Goal: Information Seeking & Learning: Check status

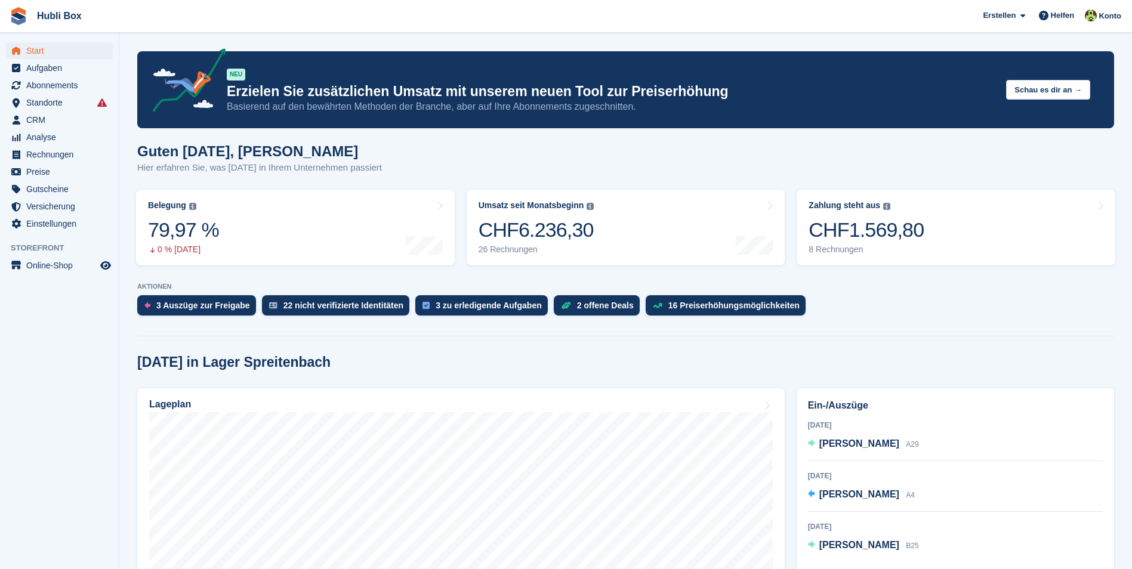
click at [152, 173] on p "Hier erfahren Sie, was heute in Ihrem Unternehmen passiert" at bounding box center [259, 168] width 245 height 14
click at [151, 171] on p "Hier erfahren Sie, was heute in Ihrem Unternehmen passiert" at bounding box center [259, 168] width 245 height 14
click at [330, 166] on p "Hier erfahren Sie, was heute in Ihrem Unternehmen passiert" at bounding box center [259, 168] width 245 height 14
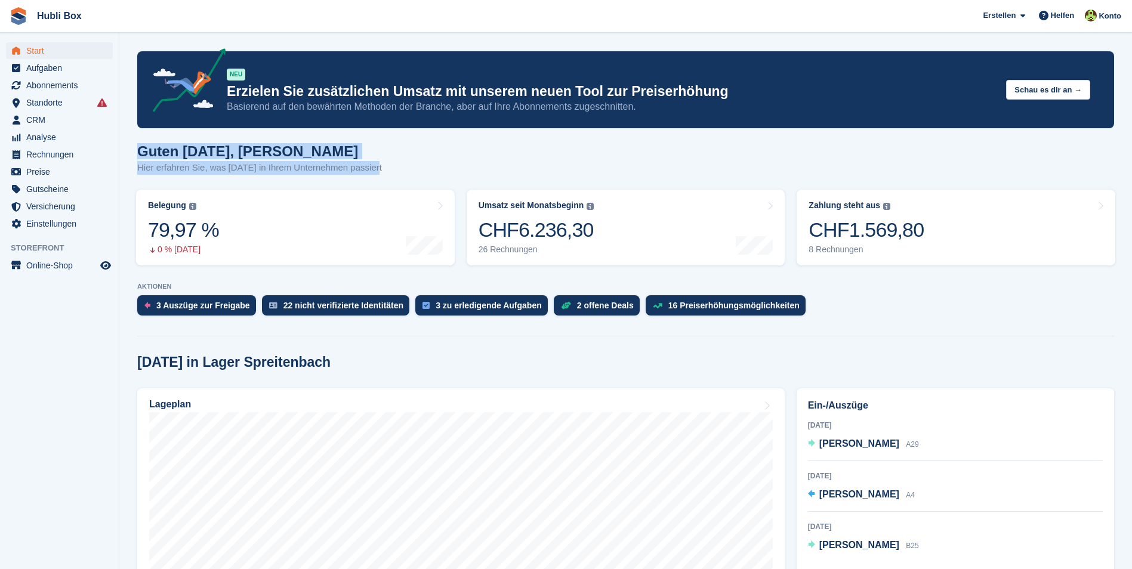
drag, startPoint x: 377, startPoint y: 164, endPoint x: 123, endPoint y: 150, distance: 254.7
click at [163, 150] on h1 "Guten [DATE], [PERSON_NAME]" at bounding box center [259, 151] width 245 height 16
click at [47, 69] on span "Aufgaben" at bounding box center [62, 68] width 72 height 17
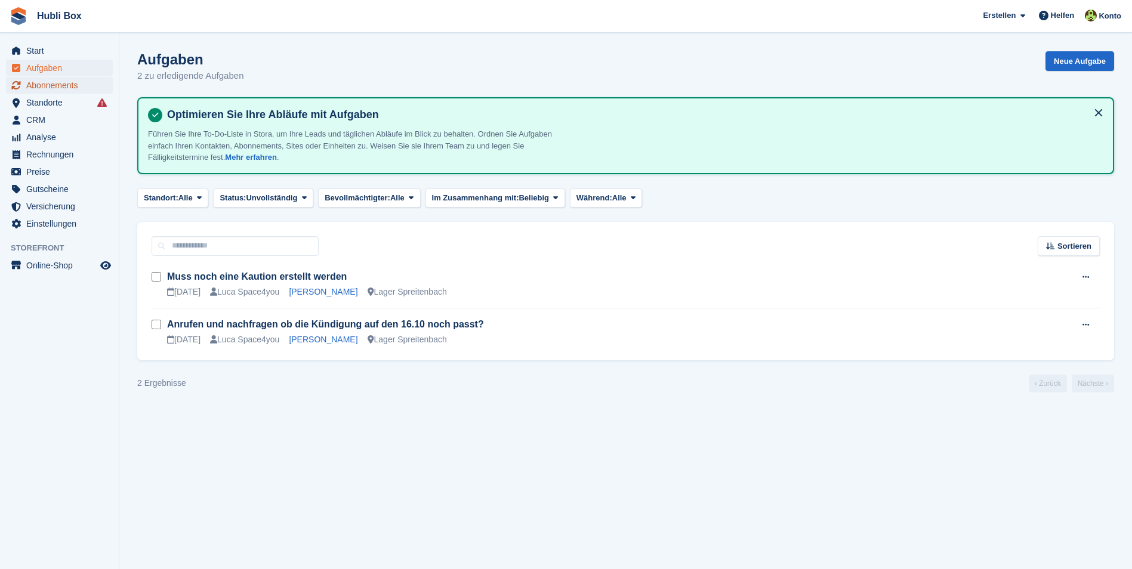
click at [45, 77] on span "Abonnements" at bounding box center [62, 85] width 72 height 17
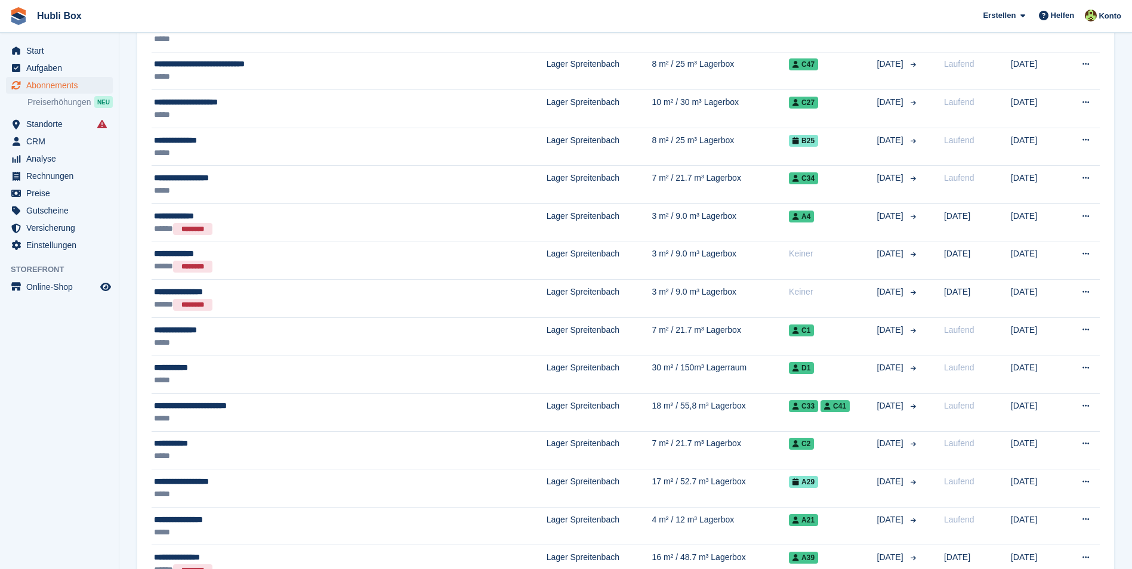
scroll to position [358, 0]
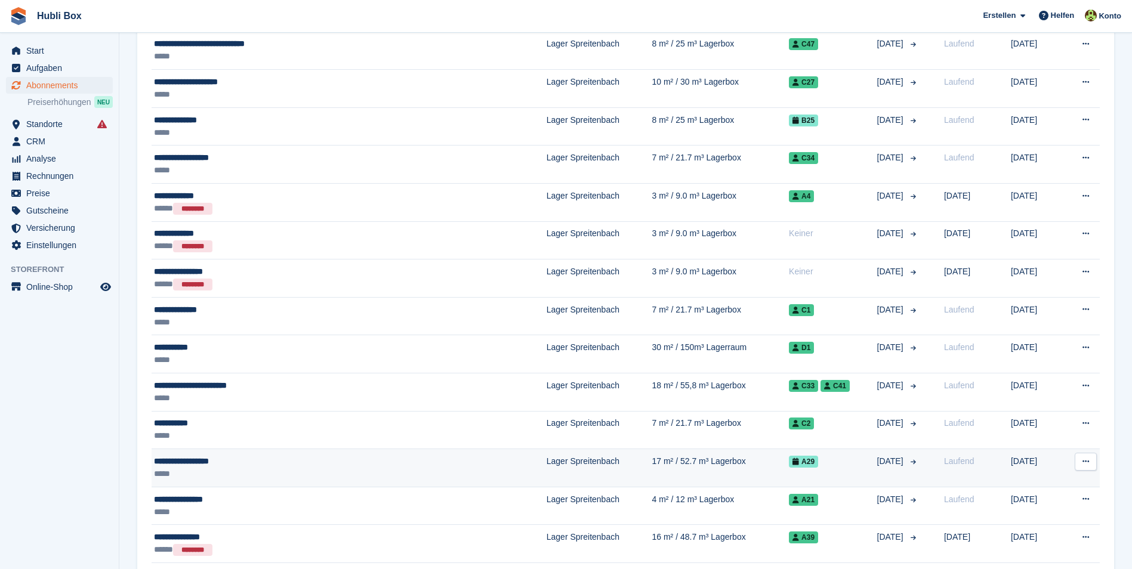
click at [218, 464] on div "**********" at bounding box center [289, 461] width 271 height 13
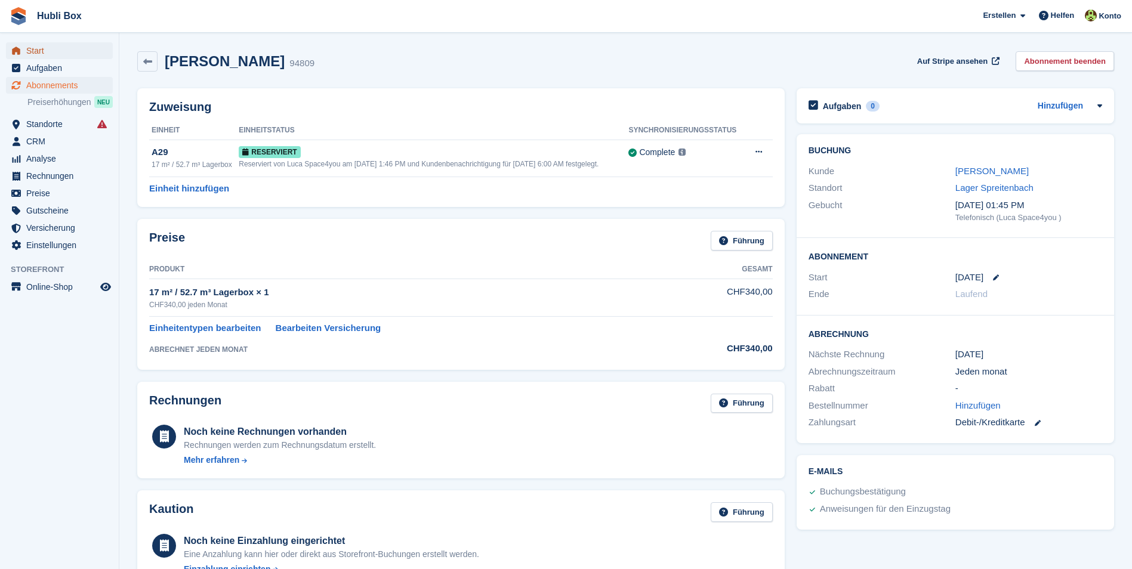
click at [51, 50] on span "Start" at bounding box center [62, 50] width 72 height 17
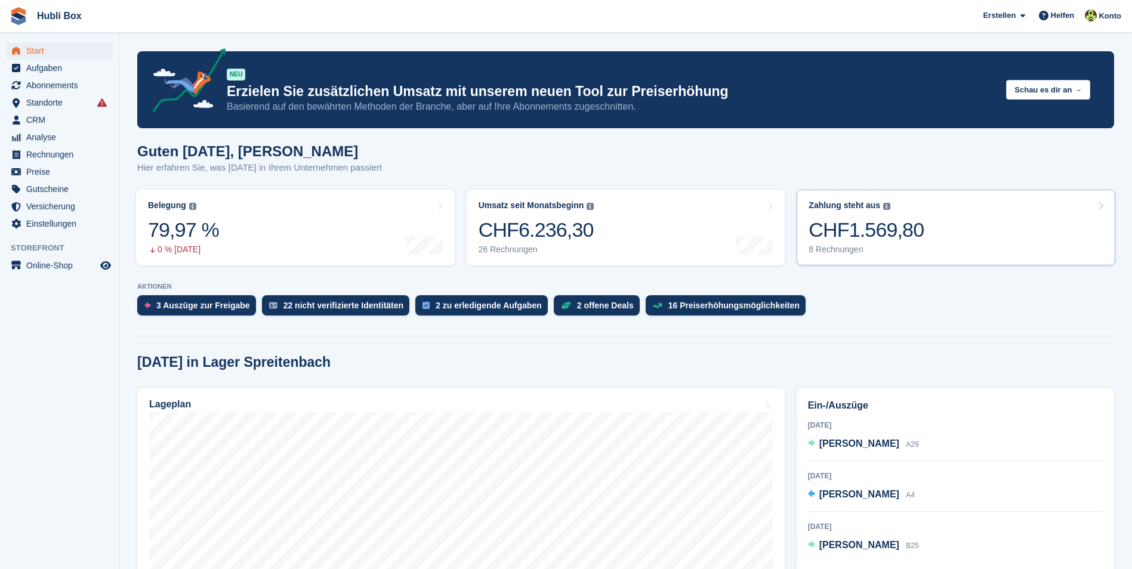
click at [916, 211] on link "Zahlung steht aus Der gesamte ausstehende Saldo aller offenen Rechnungen. CHF1.…" at bounding box center [956, 228] width 319 height 76
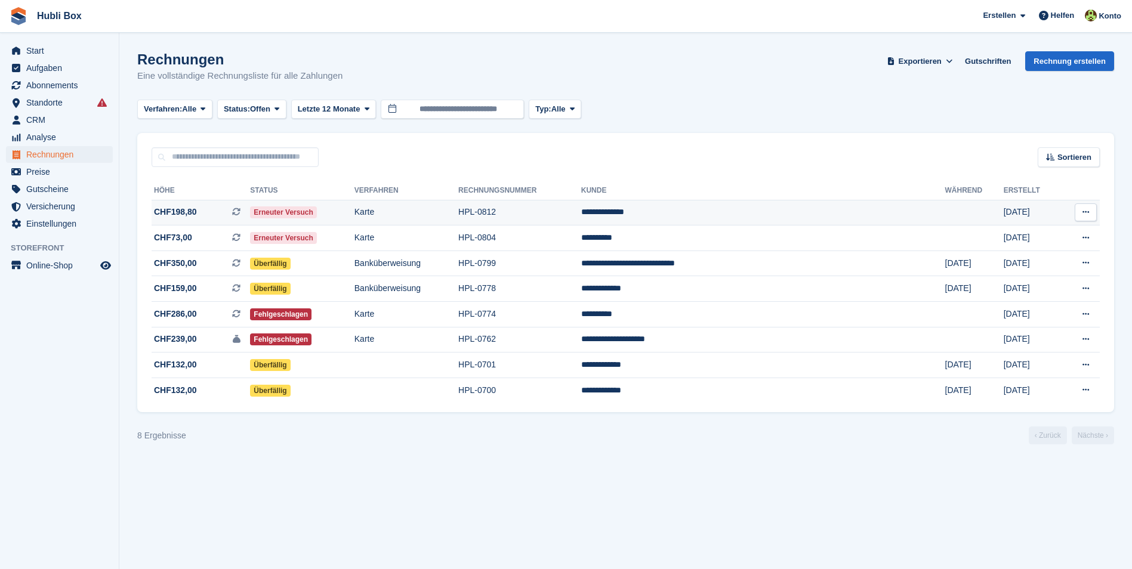
click at [424, 206] on td "Karte" at bounding box center [407, 213] width 104 height 26
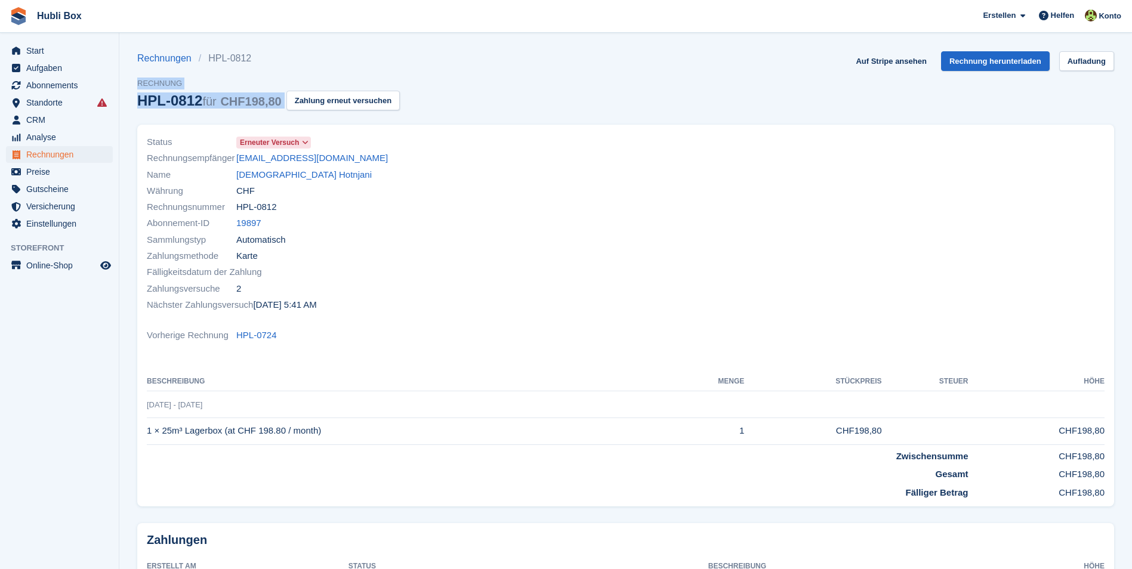
drag, startPoint x: 417, startPoint y: 96, endPoint x: 150, endPoint y: 42, distance: 272.7
click at [150, 42] on section "Rechnungen HPL-0812 Rechnung HPL-0812 für CHF198,80 Zahlung erneut versuchen Au…" at bounding box center [625, 336] width 1013 height 673
click at [553, 75] on div "Rechnungen HPL-0812 Rechnung HPL-0812 für CHF198,80 Zahlung erneut versuchen Au…" at bounding box center [625, 87] width 977 height 73
click at [865, 62] on link "Auf Stripe ansehen" at bounding box center [891, 61] width 80 height 20
click at [257, 178] on link "Islam Hotnjani" at bounding box center [304, 175] width 136 height 14
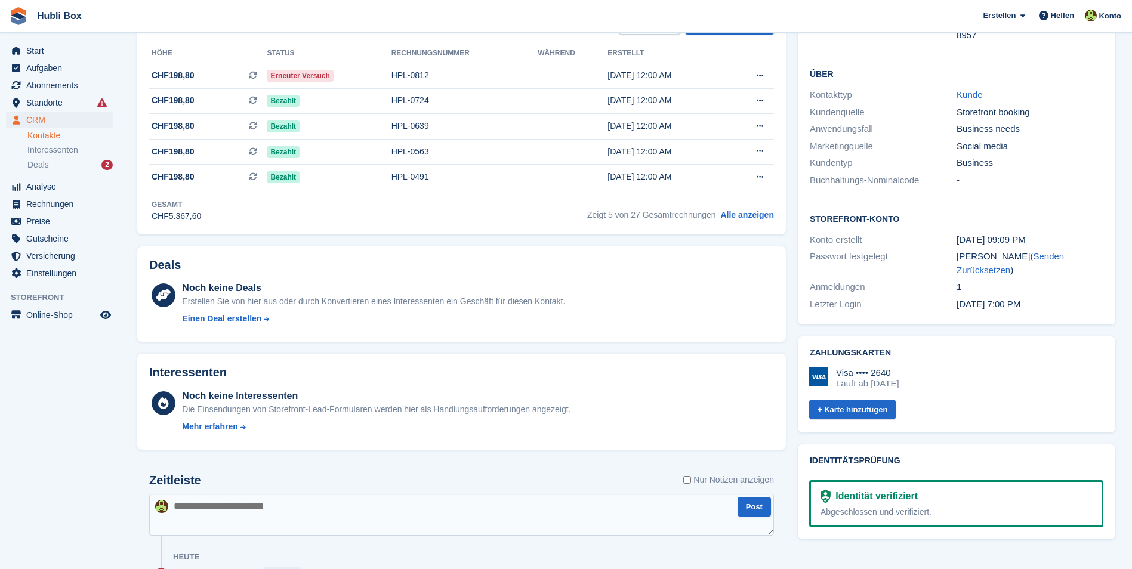
scroll to position [60, 0]
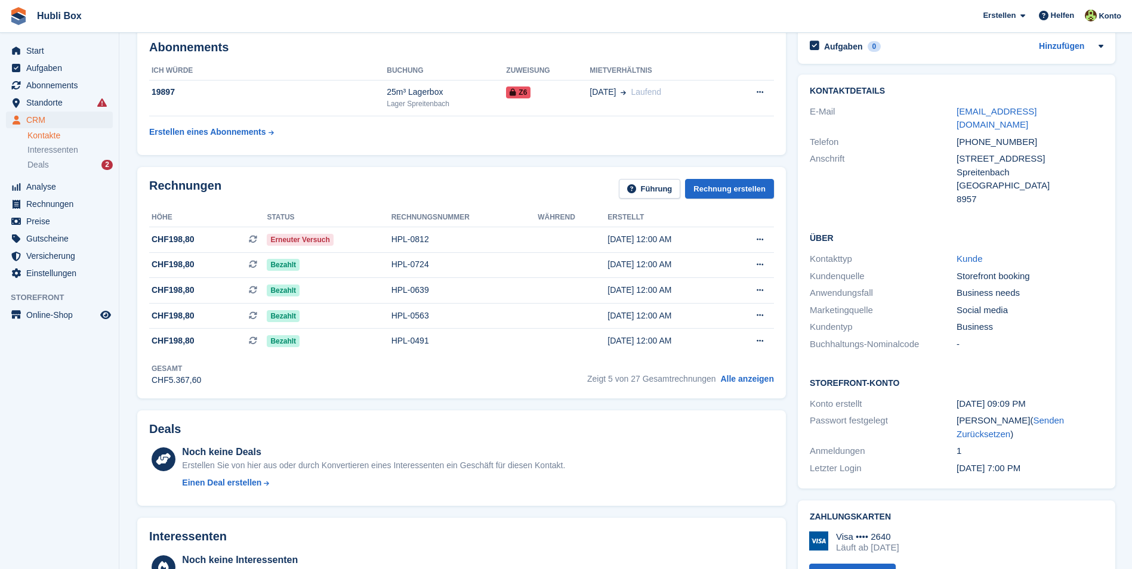
click at [713, 23] on span "Hubli Box Erstellen Abonnement Rechnung Kontakt Deal Rabatt Seite Helfen Chat-S…" at bounding box center [566, 16] width 1132 height 32
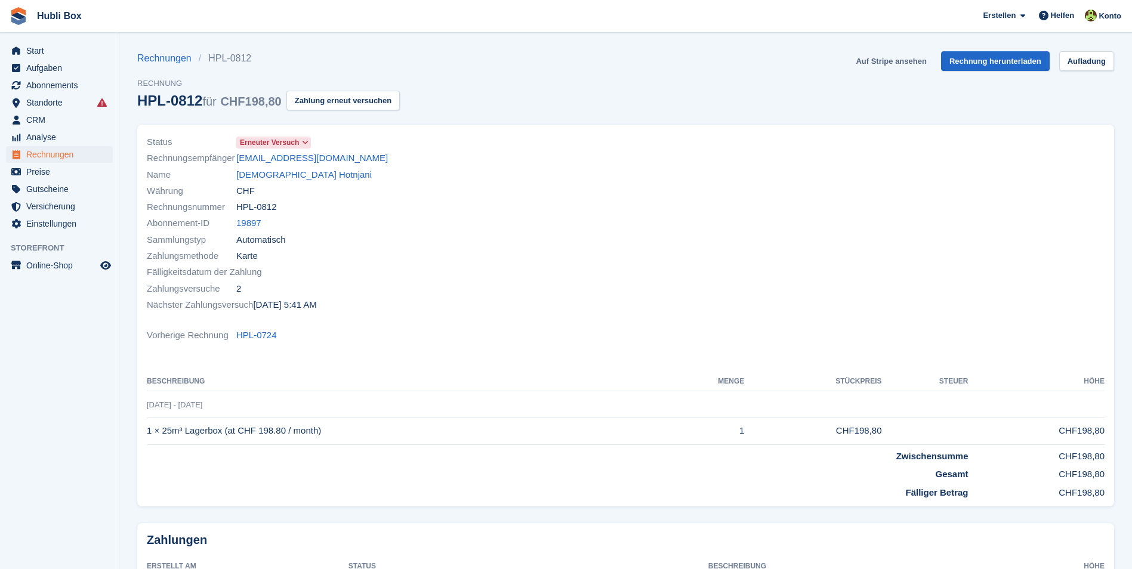
click at [882, 64] on link "Auf Stripe ansehen" at bounding box center [891, 61] width 80 height 20
drag, startPoint x: 363, startPoint y: 160, endPoint x: 236, endPoint y: 161, distance: 126.6
click at [236, 161] on div "Rechnungsempfänger islam_hotnjani@hotmail.com" at bounding box center [383, 158] width 472 height 16
copy link "islam_hotnjani@hotmail.com"
click at [503, 111] on div "Rechnungen HPL-0812 Rechnung HPL-0812 für CHF198,80 Zahlung erneut versuchen Au…" at bounding box center [625, 87] width 977 height 73
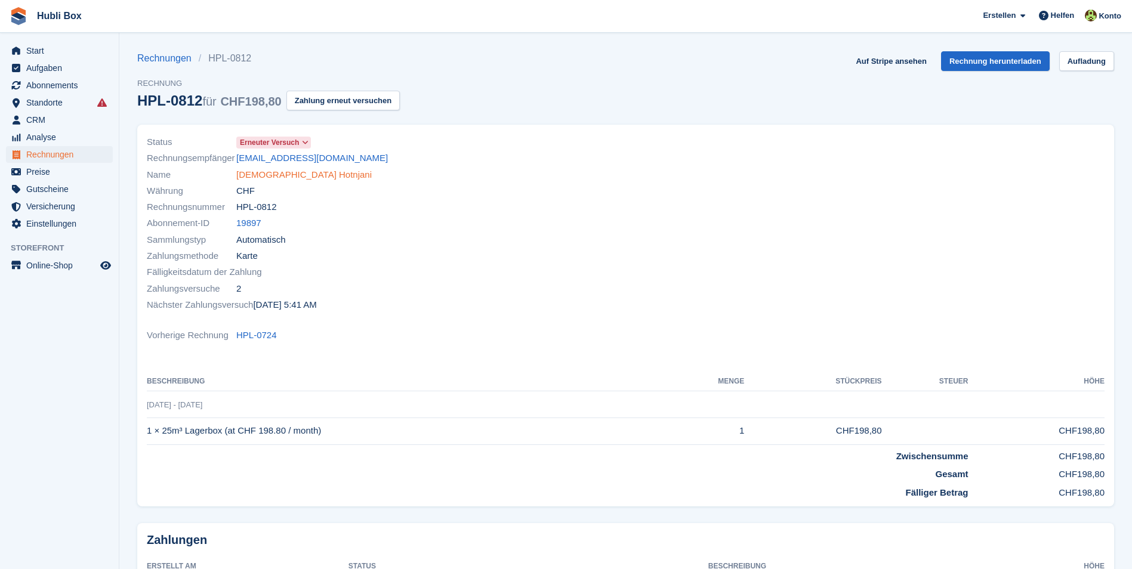
click at [278, 180] on link "Islam Hotnjani" at bounding box center [304, 175] width 136 height 14
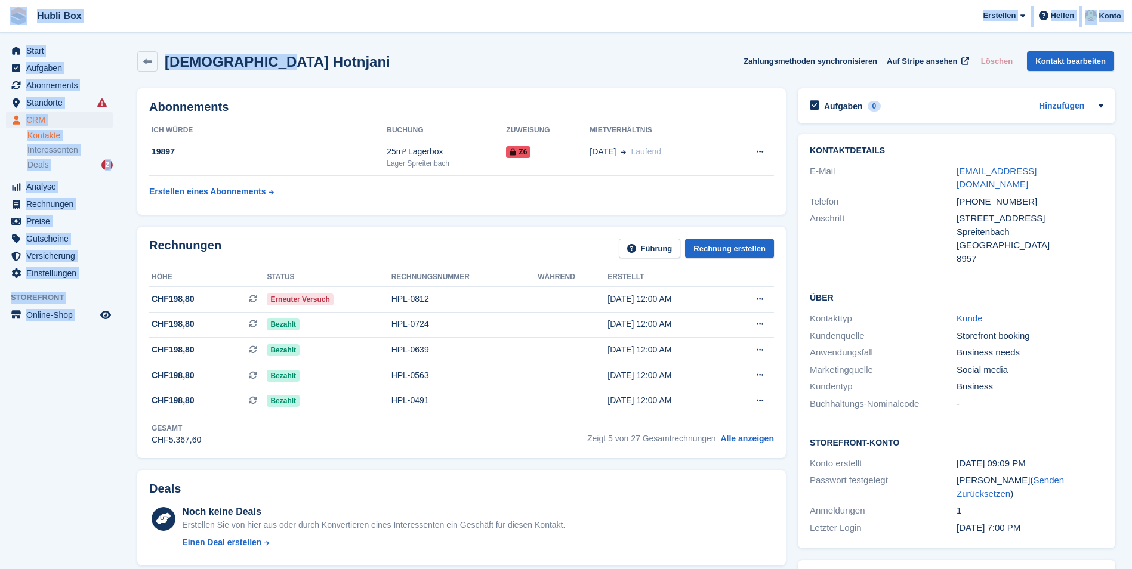
drag, startPoint x: 251, startPoint y: 65, endPoint x: 4, endPoint y: 25, distance: 250.9
click at [205, 18] on span "Hubli Box Erstellen Abonnement Rechnung Kontakt Deal Rabatt Seite Helfen Chat-S…" at bounding box center [566, 16] width 1132 height 32
drag, startPoint x: 276, startPoint y: 61, endPoint x: 0, endPoint y: 24, distance: 278.3
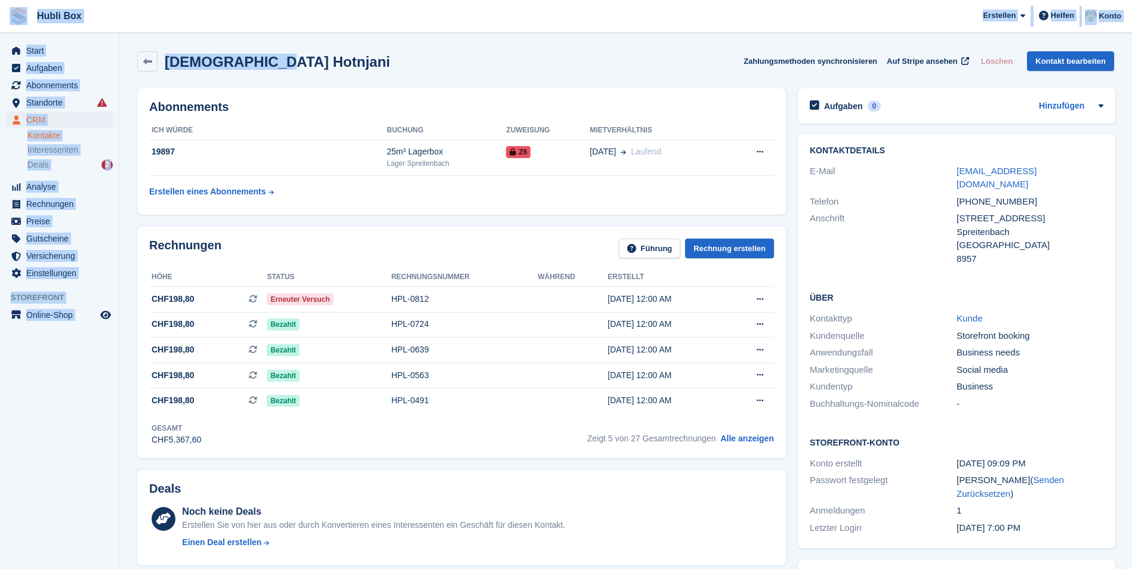
click at [213, 16] on span "Hubli Box Erstellen Abonnement Rechnung Kontakt Deal Rabatt Seite Helfen Chat-S…" at bounding box center [566, 16] width 1132 height 32
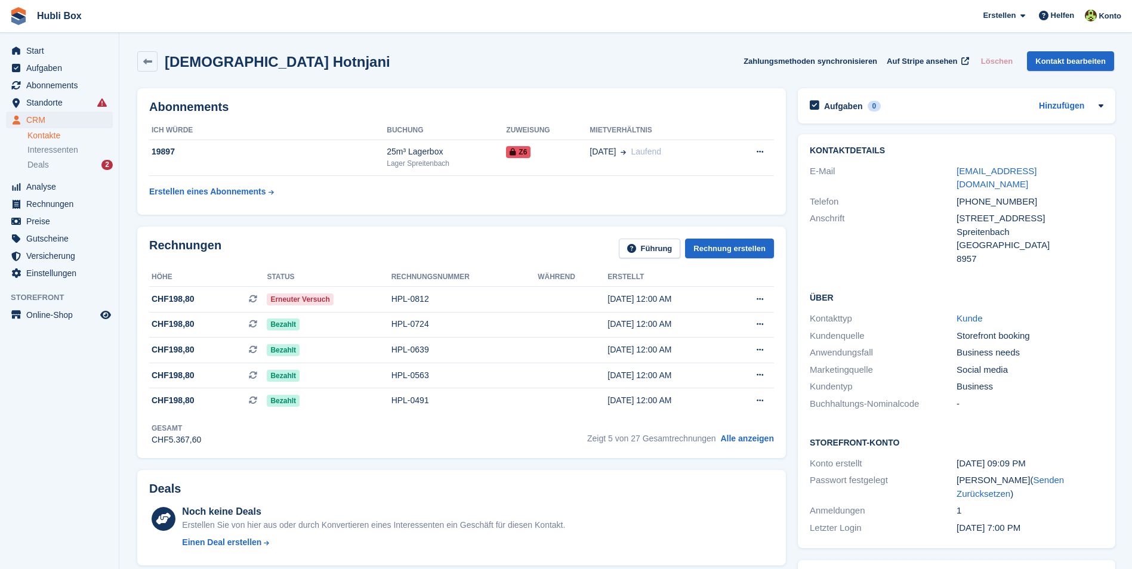
click at [274, 60] on div "Islam Hotnjani Zahlungsmethoden synchronisieren Auf Stripe ansehen Löschen Kont…" at bounding box center [625, 61] width 977 height 20
click at [273, 60] on div "Islam Hotnjani Zahlungsmethoden synchronisieren Auf Stripe ansehen Löschen Kont…" at bounding box center [625, 61] width 977 height 20
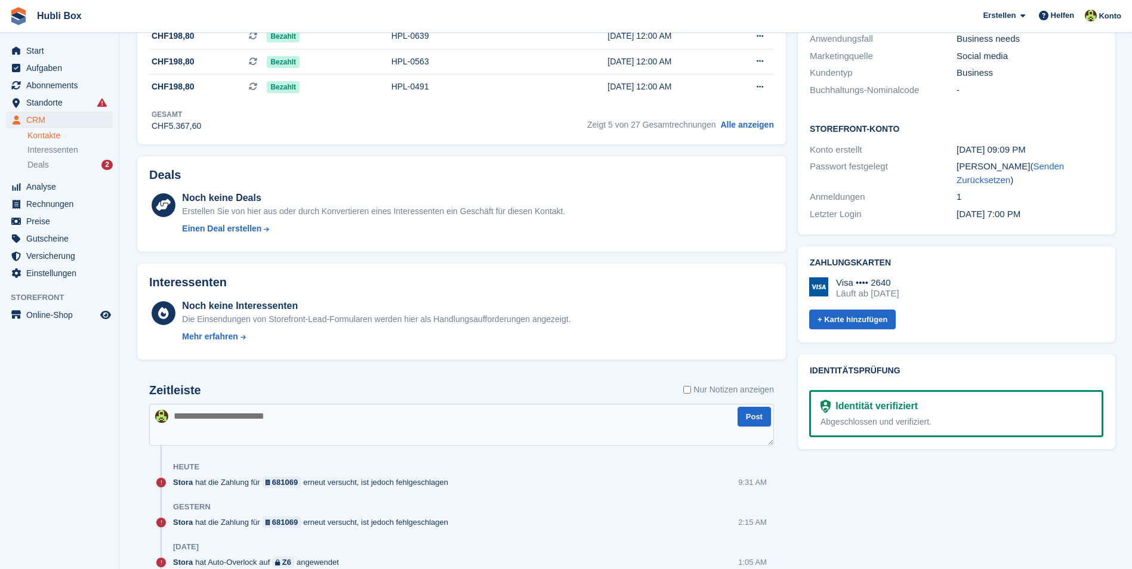
scroll to position [418, 0]
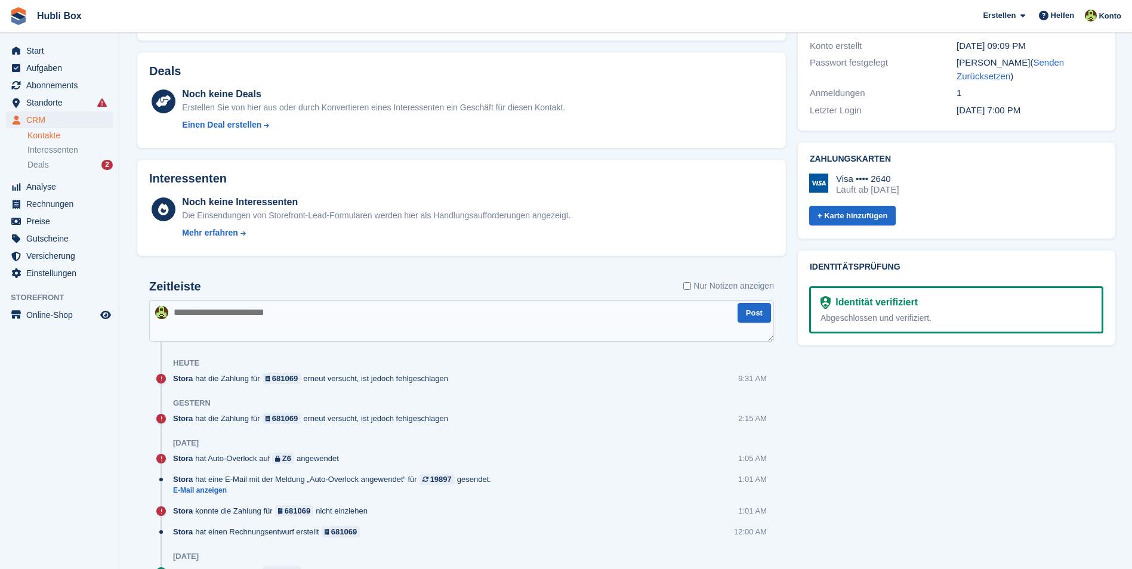
click at [282, 322] on textarea at bounding box center [461, 321] width 625 height 42
type textarea "**********"
click at [445, 319] on textarea "**********" at bounding box center [461, 321] width 625 height 42
click at [444, 319] on textarea "**********" at bounding box center [461, 321] width 625 height 42
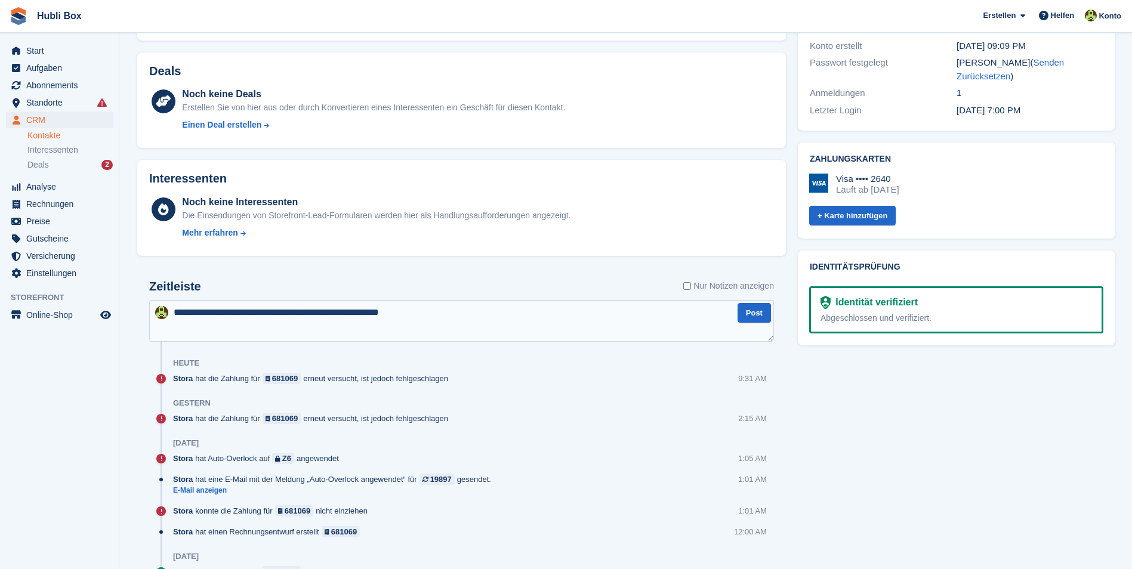
click at [457, 318] on textarea "**********" at bounding box center [461, 321] width 625 height 42
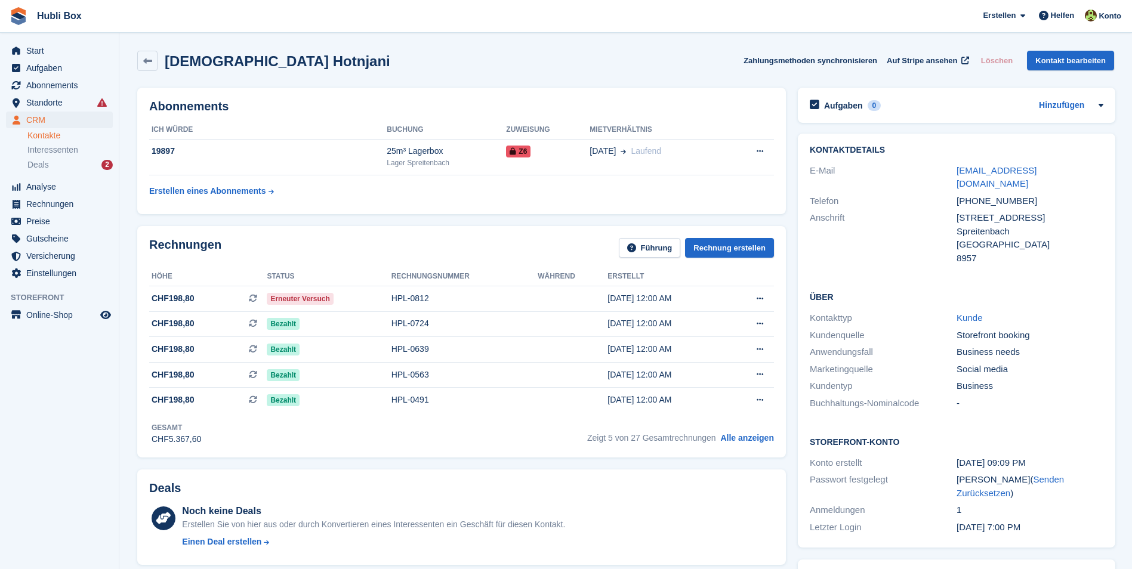
scroll to position [0, 0]
click at [70, 52] on span "Start" at bounding box center [62, 50] width 72 height 17
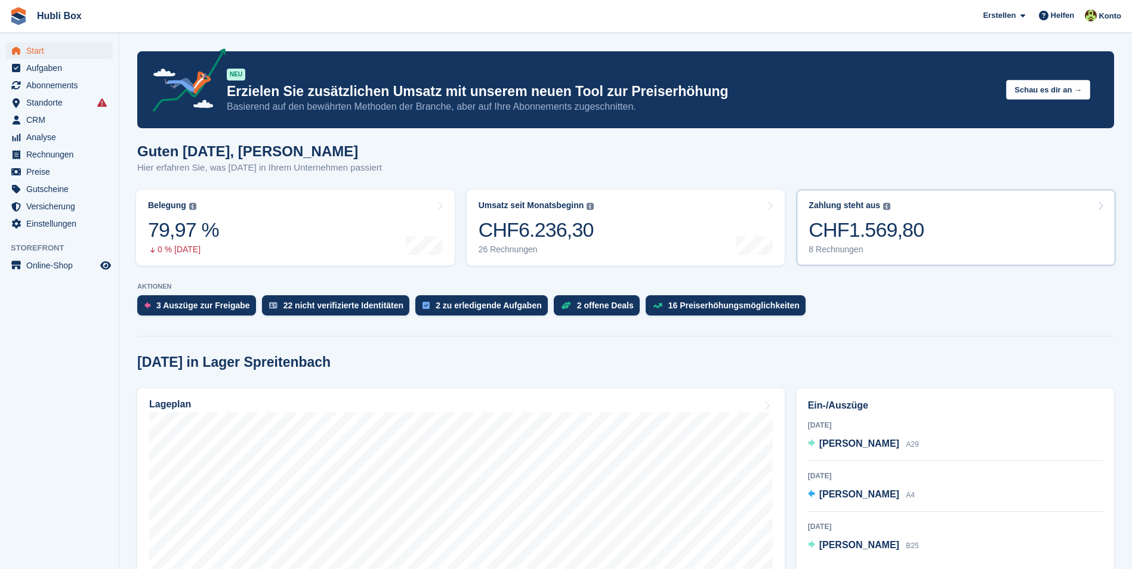
click at [1024, 227] on link "Zahlung steht aus Der gesamte ausstehende Saldo aller offenen Rechnungen. CHF1.…" at bounding box center [956, 228] width 319 height 76
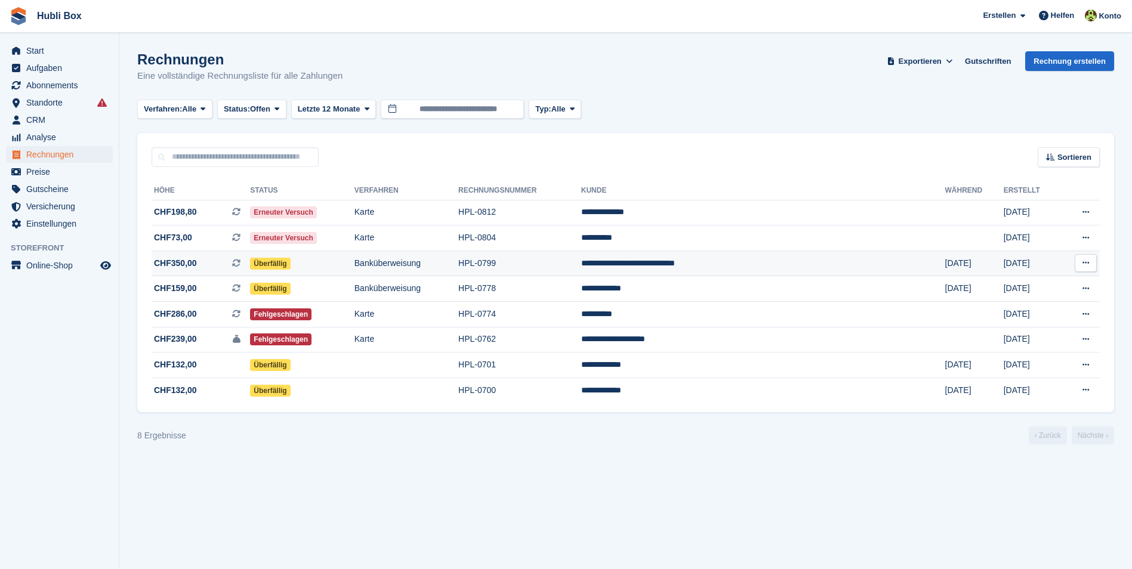
click at [785, 255] on td "**********" at bounding box center [763, 264] width 364 height 26
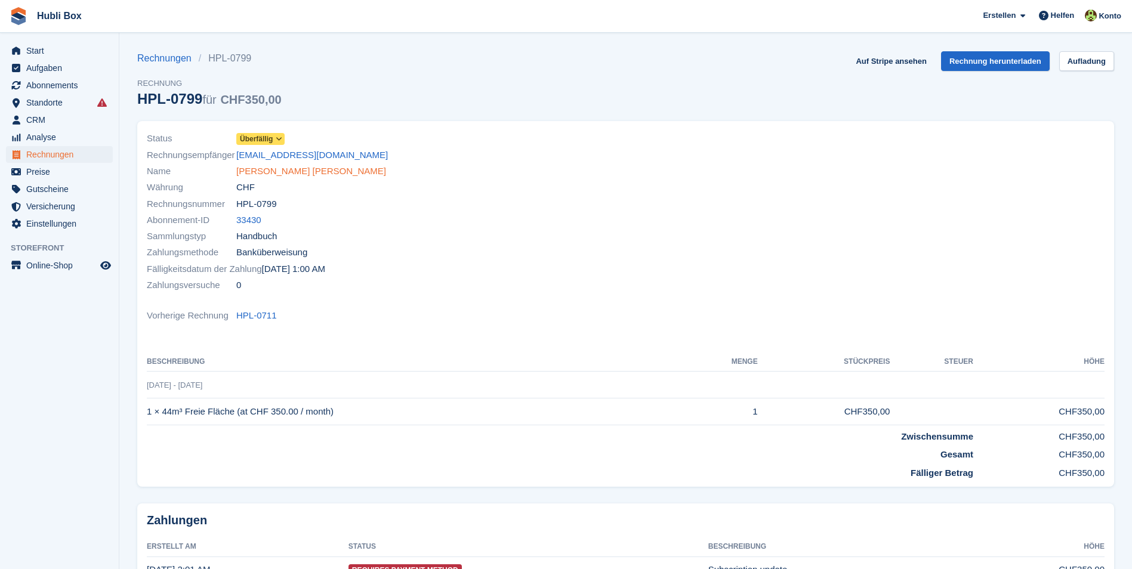
click at [347, 172] on link "[PERSON_NAME] [PERSON_NAME]" at bounding box center [311, 172] width 150 height 14
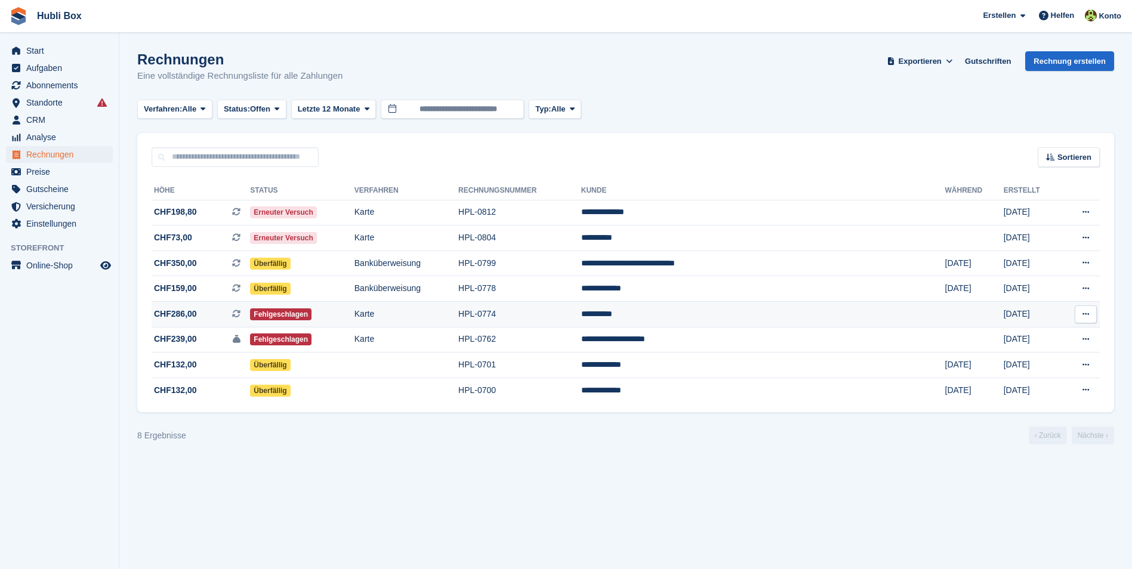
click at [405, 315] on td "Karte" at bounding box center [407, 315] width 104 height 26
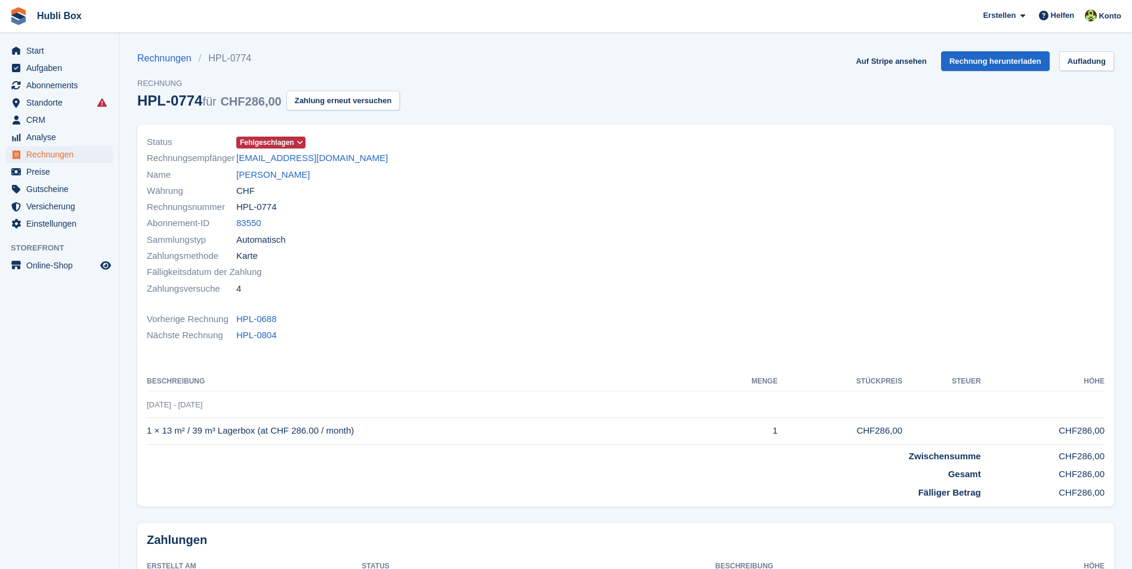
drag, startPoint x: 357, startPoint y: 158, endPoint x: 234, endPoint y: 159, distance: 123.0
click at [234, 159] on div "Rechnungsempfänger [EMAIL_ADDRESS][DOMAIN_NAME]" at bounding box center [383, 158] width 472 height 16
copy div "Rechnungsempfänger [EMAIL_ADDRESS][DOMAIN_NAME]"
click at [260, 173] on link "[PERSON_NAME]" at bounding box center [272, 175] width 73 height 14
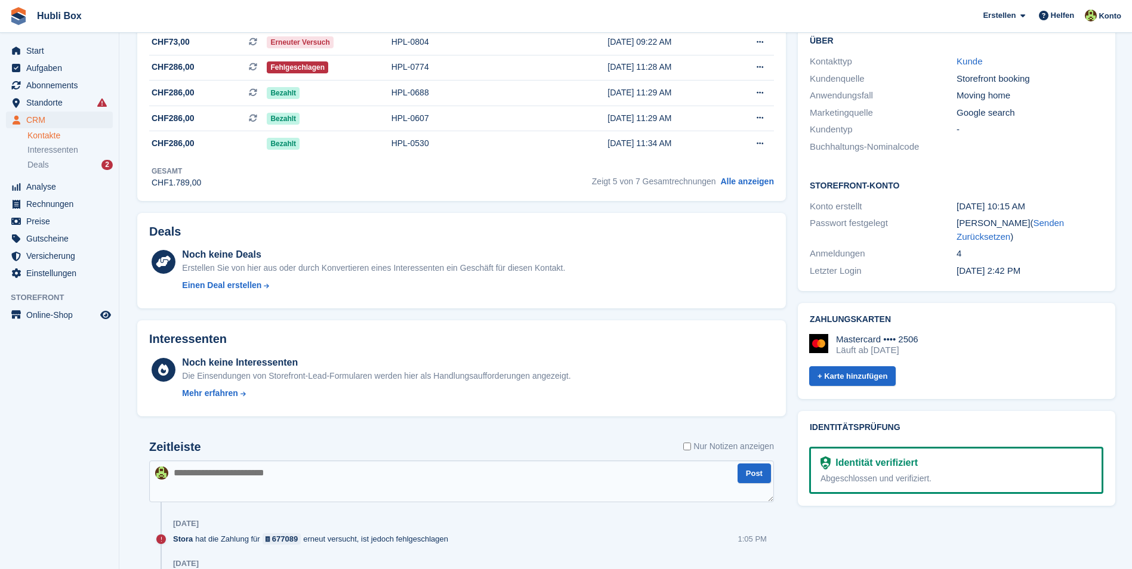
scroll to position [239, 0]
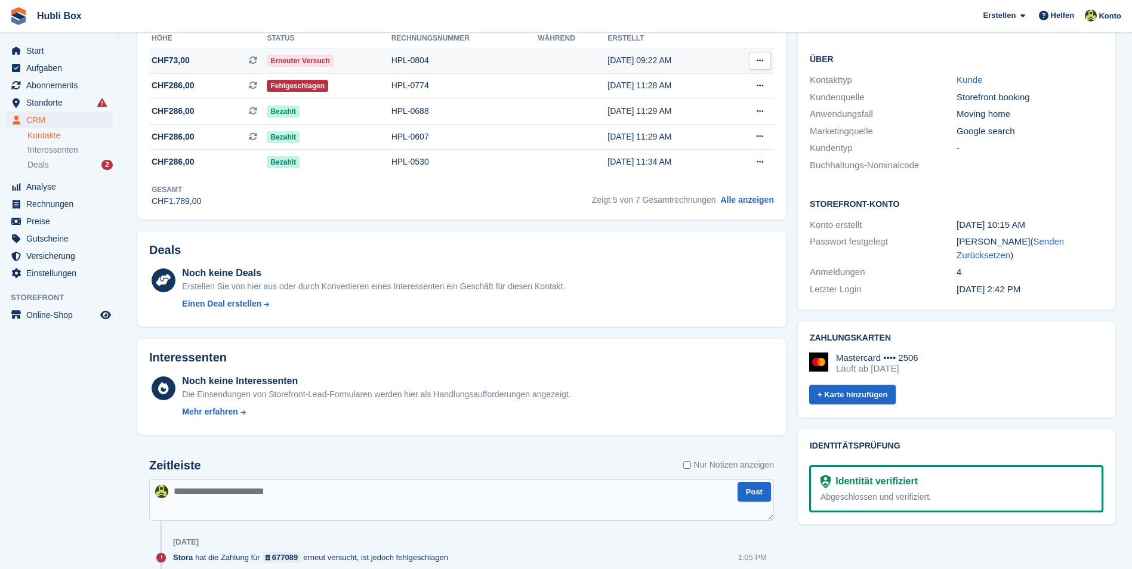
click at [208, 67] on td "CHF73,00 Dies ist eine wiederkehrende Abonnementrechnung." at bounding box center [208, 61] width 118 height 26
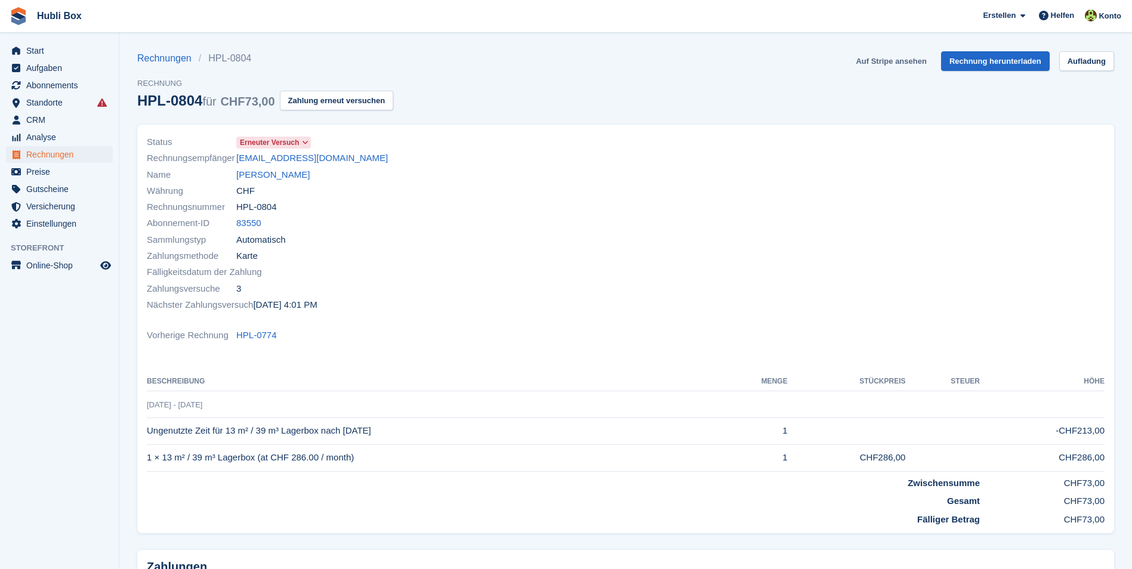
click at [895, 70] on link "Auf Stripe ansehen" at bounding box center [891, 61] width 80 height 20
click at [255, 172] on link "[PERSON_NAME]" at bounding box center [272, 175] width 73 height 14
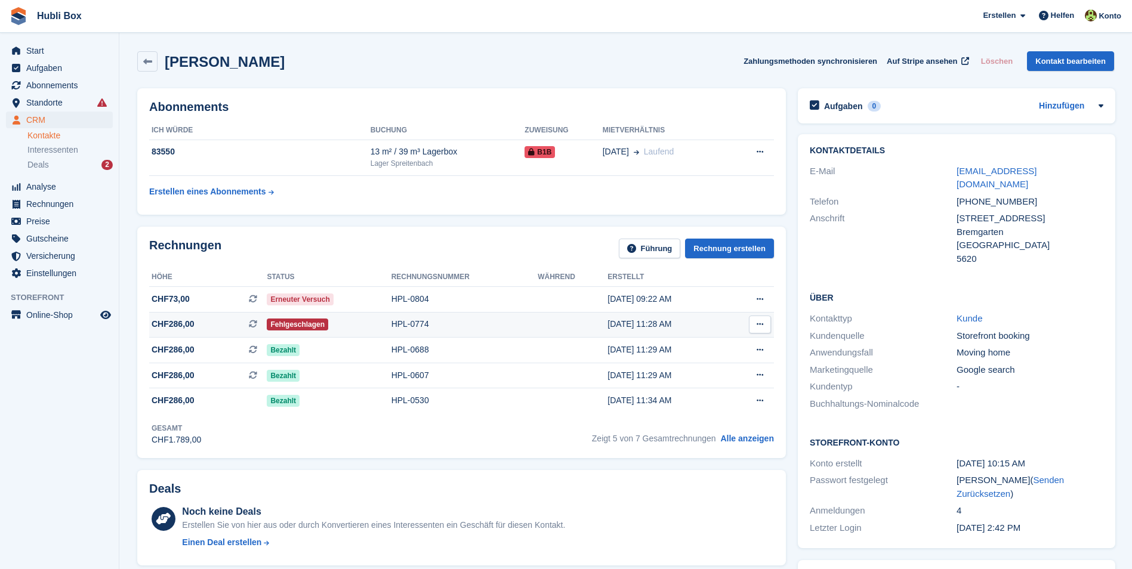
click at [193, 325] on span "CHF286,00 Dies ist eine wiederkehrende Abonnementrechnung." at bounding box center [208, 324] width 118 height 13
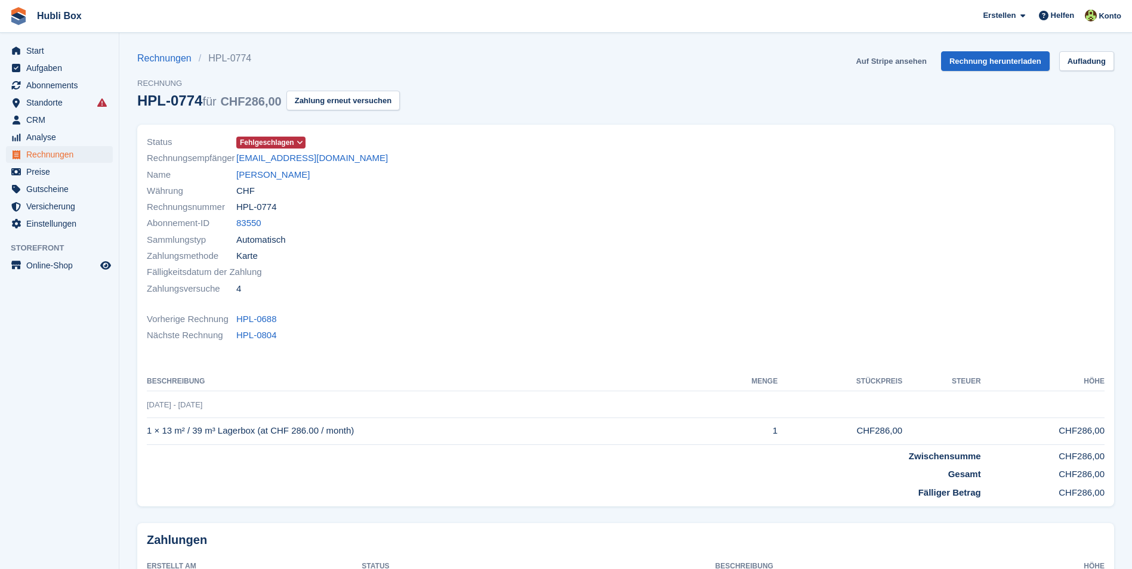
click at [891, 64] on link "Auf Stripe ansehen" at bounding box center [891, 61] width 80 height 20
click at [278, 177] on link "Roman Gmür" at bounding box center [272, 175] width 73 height 14
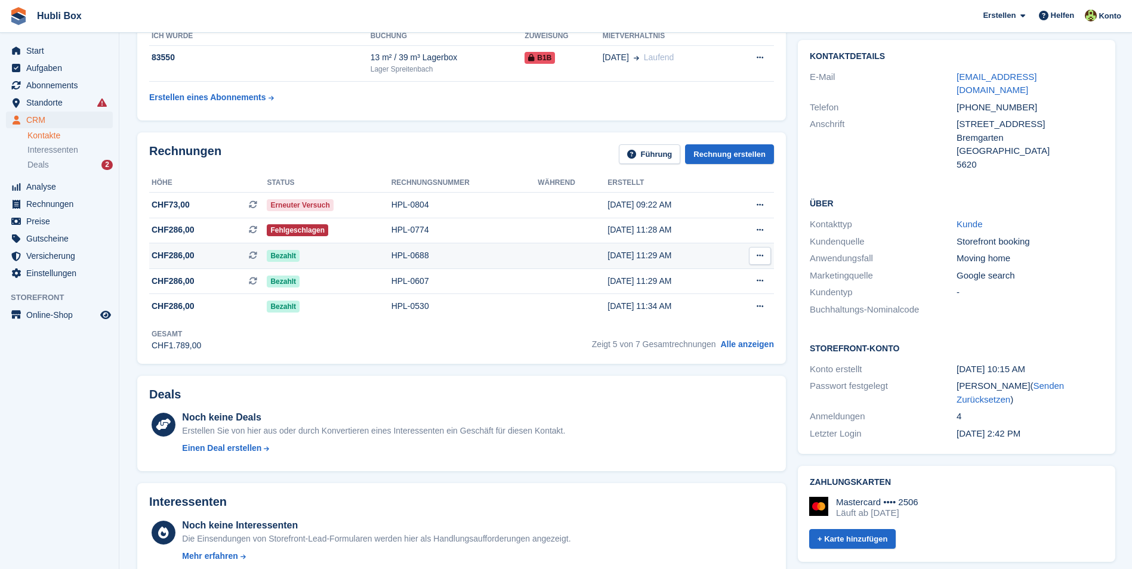
scroll to position [358, 0]
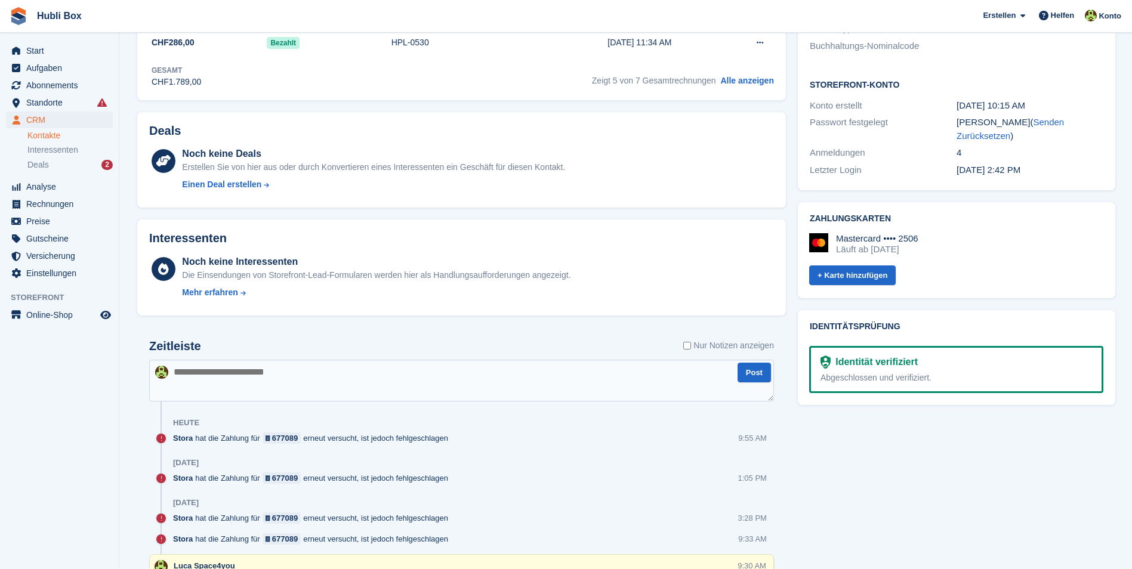
click at [250, 374] on textarea at bounding box center [461, 381] width 625 height 42
type textarea "**********"
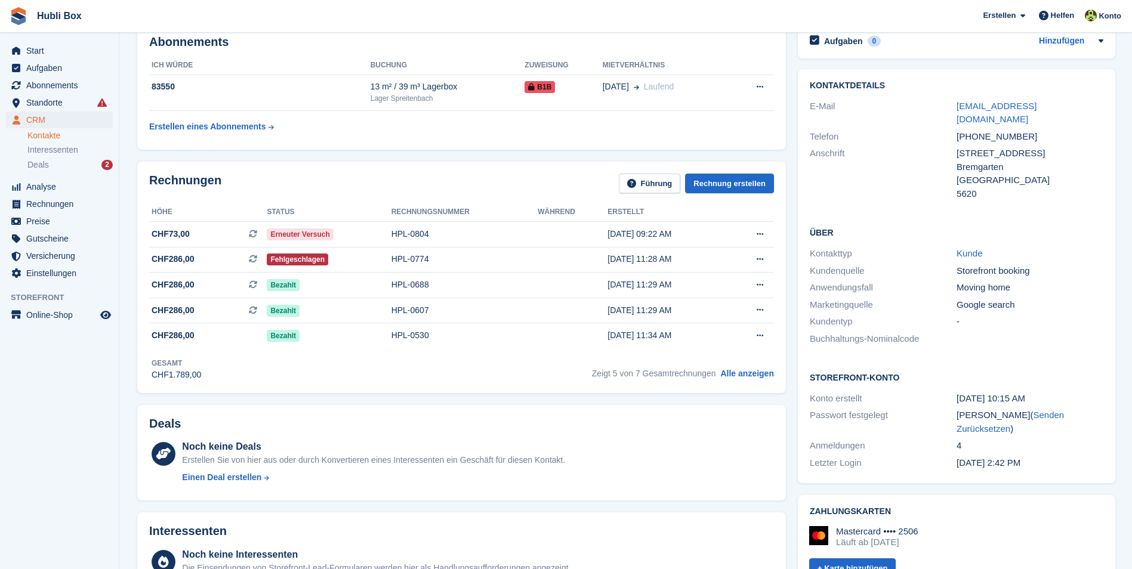
scroll to position [0, 0]
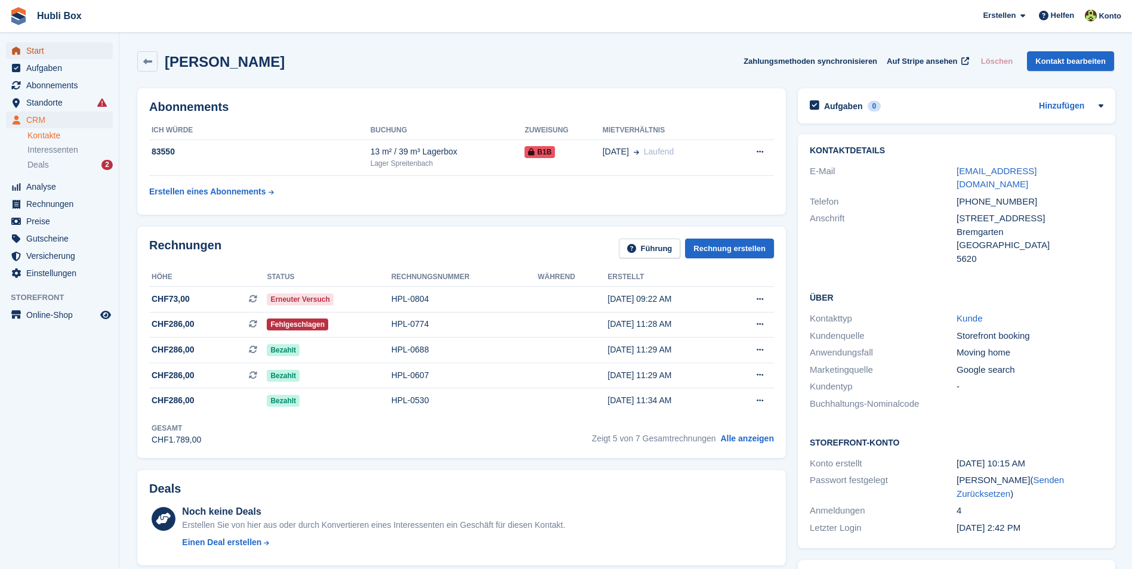
click at [58, 48] on span "Start" at bounding box center [62, 50] width 72 height 17
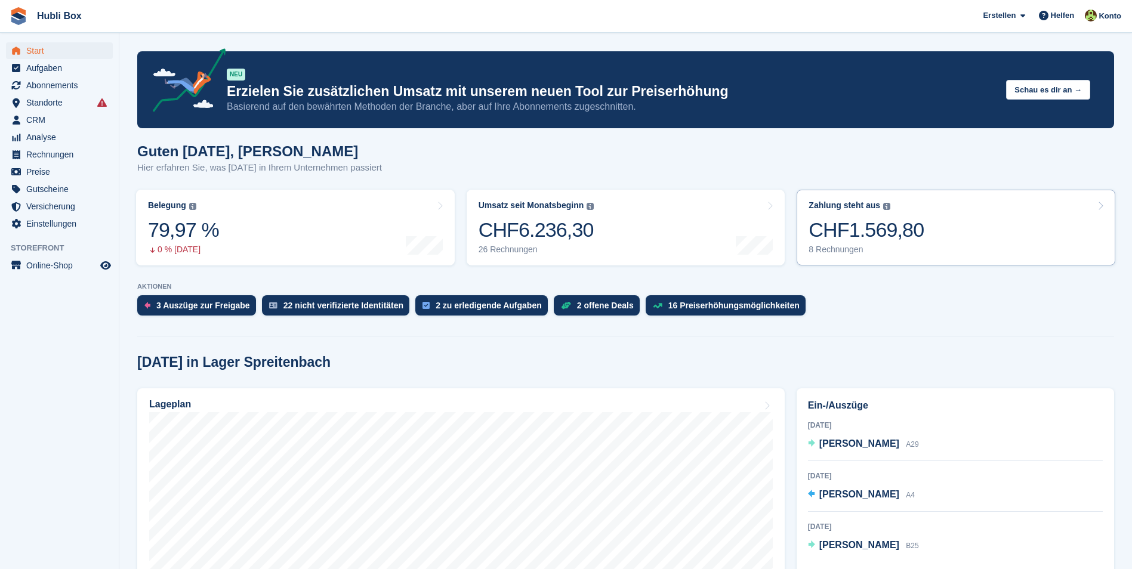
click at [935, 236] on link "Zahlung steht aus Der gesamte ausstehende Saldo aller offenen Rechnungen. CHF1.…" at bounding box center [956, 228] width 319 height 76
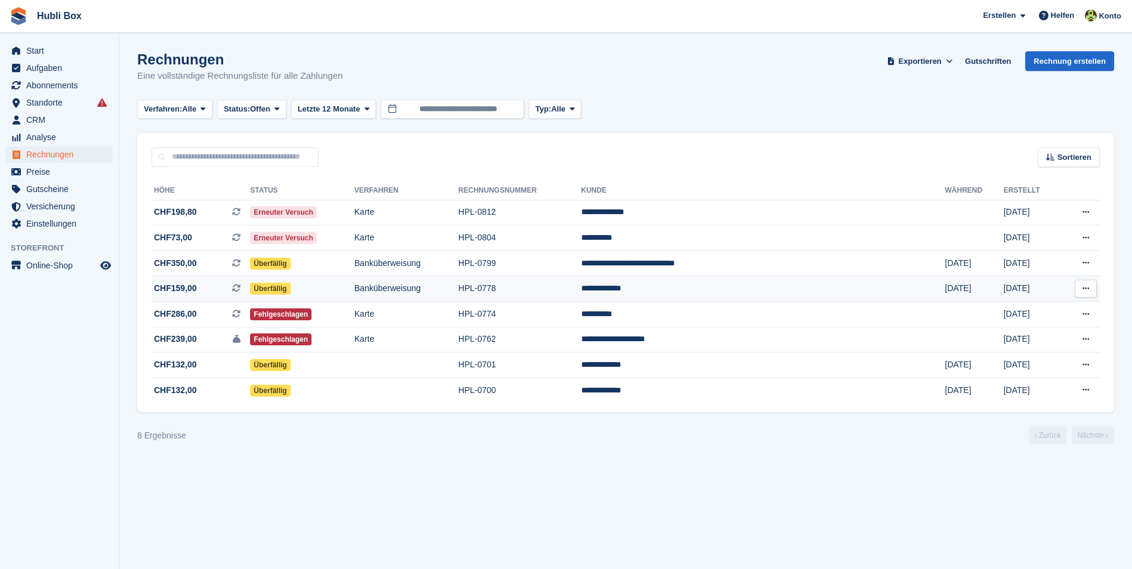
click at [581, 289] on td "HPL-0778" at bounding box center [519, 289] width 123 height 26
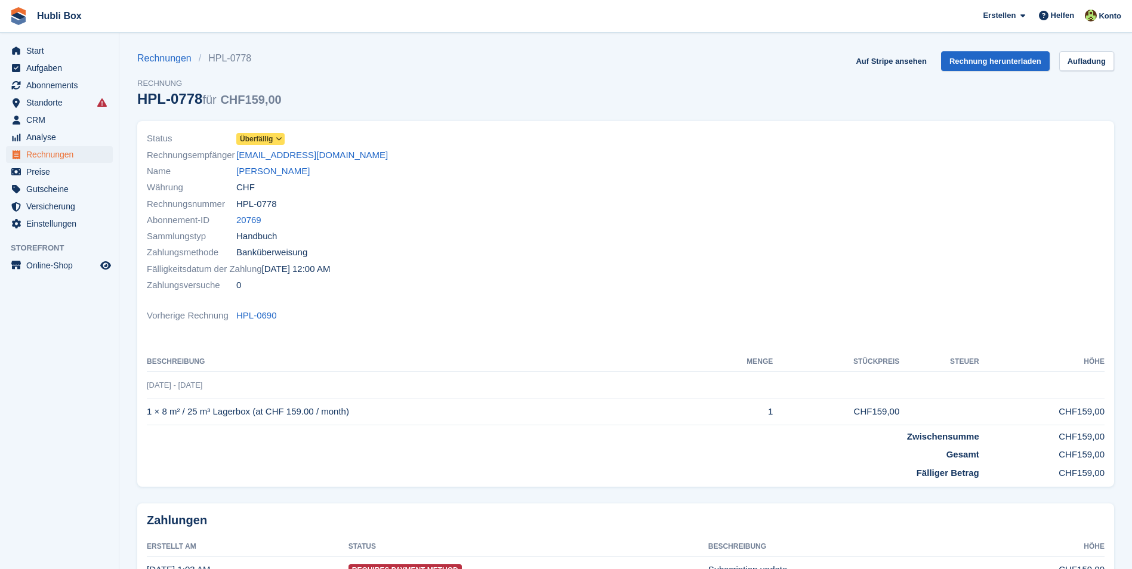
drag, startPoint x: 370, startPoint y: 154, endPoint x: 235, endPoint y: 159, distance: 135.6
click at [235, 159] on div "Rechnungsempfänger [EMAIL_ADDRESS][DOMAIN_NAME]" at bounding box center [383, 155] width 472 height 16
copy div "Rechnungsempfänger [EMAIL_ADDRESS][DOMAIN_NAME]"
click at [251, 171] on link "[PERSON_NAME]" at bounding box center [272, 172] width 73 height 14
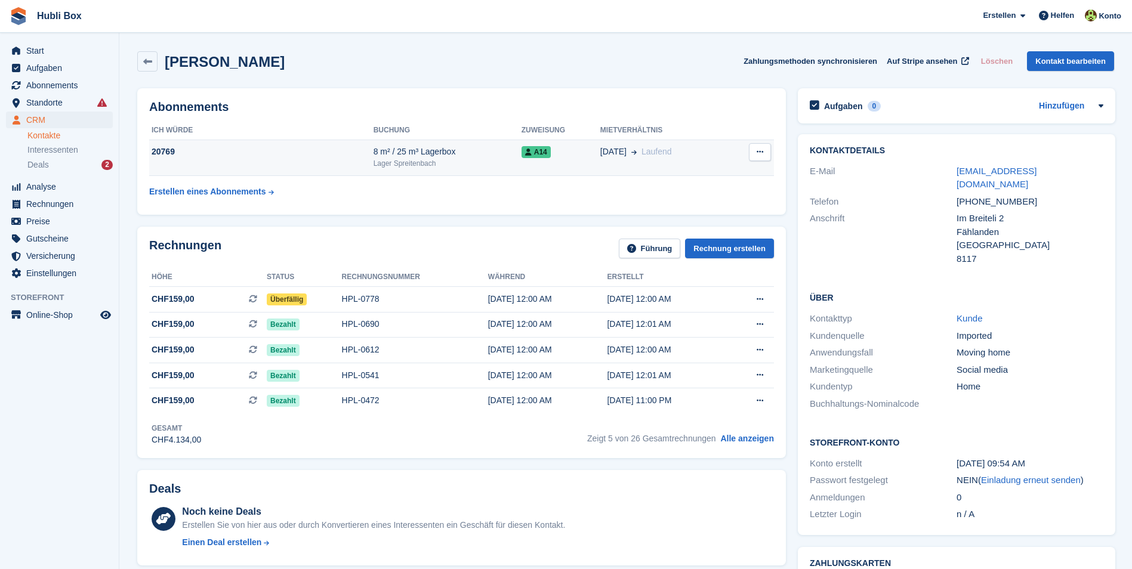
click at [757, 155] on icon at bounding box center [760, 152] width 7 height 8
click at [709, 152] on div "[DATE] [GEOGRAPHIC_DATA]" at bounding box center [665, 152] width 129 height 13
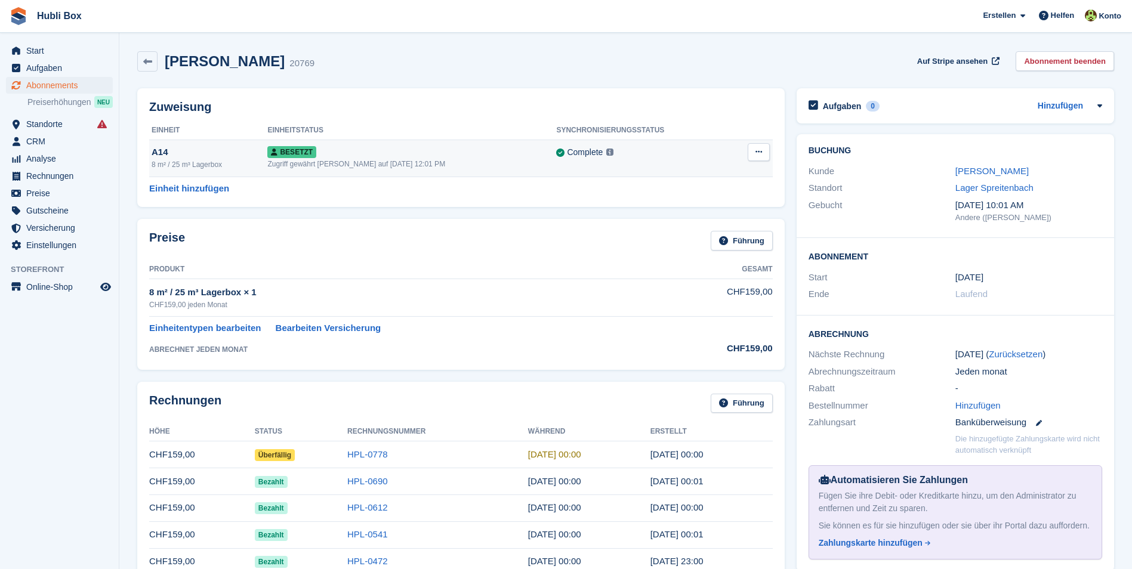
click at [758, 150] on icon at bounding box center [759, 152] width 7 height 8
click at [703, 172] on p "Overlock" at bounding box center [713, 176] width 104 height 16
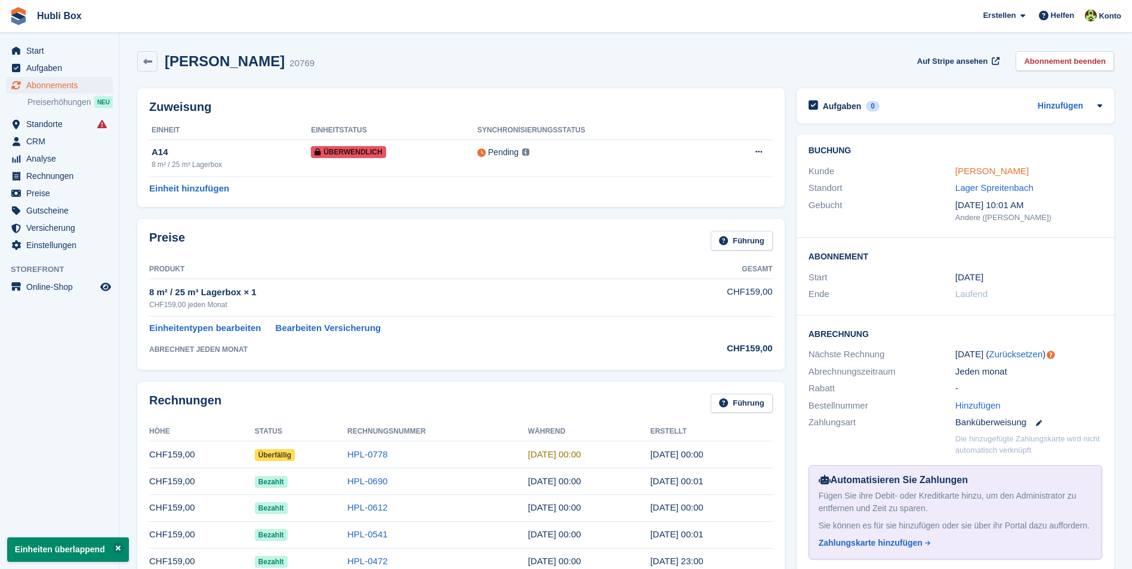
click at [987, 171] on link "Ludmila Braga" at bounding box center [992, 171] width 73 height 10
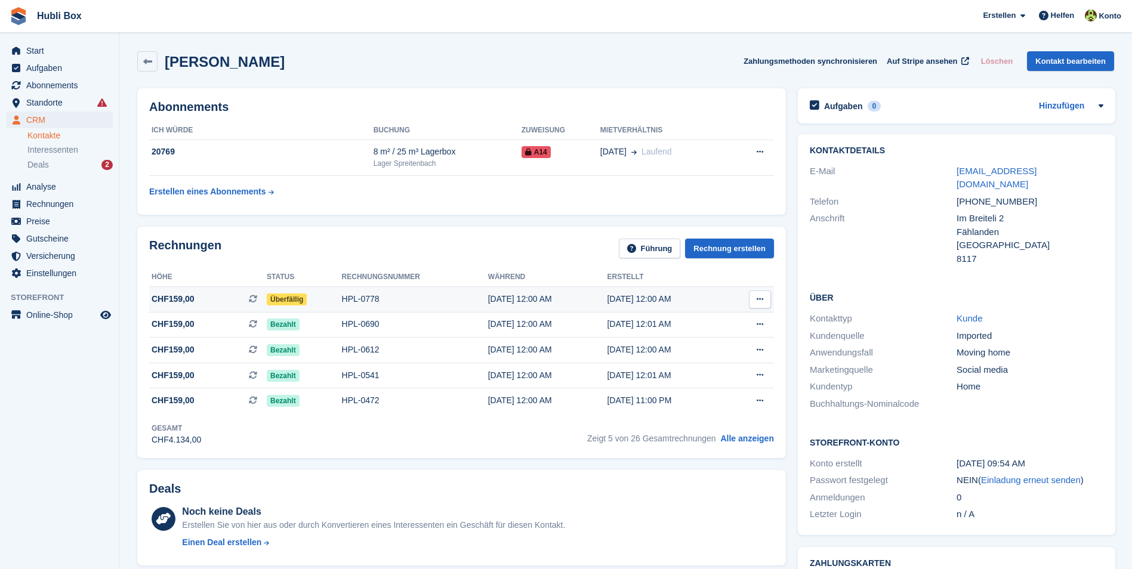
click span "CHF159,00 Dies ist eine wiederkehrende Abonnementrechnung."
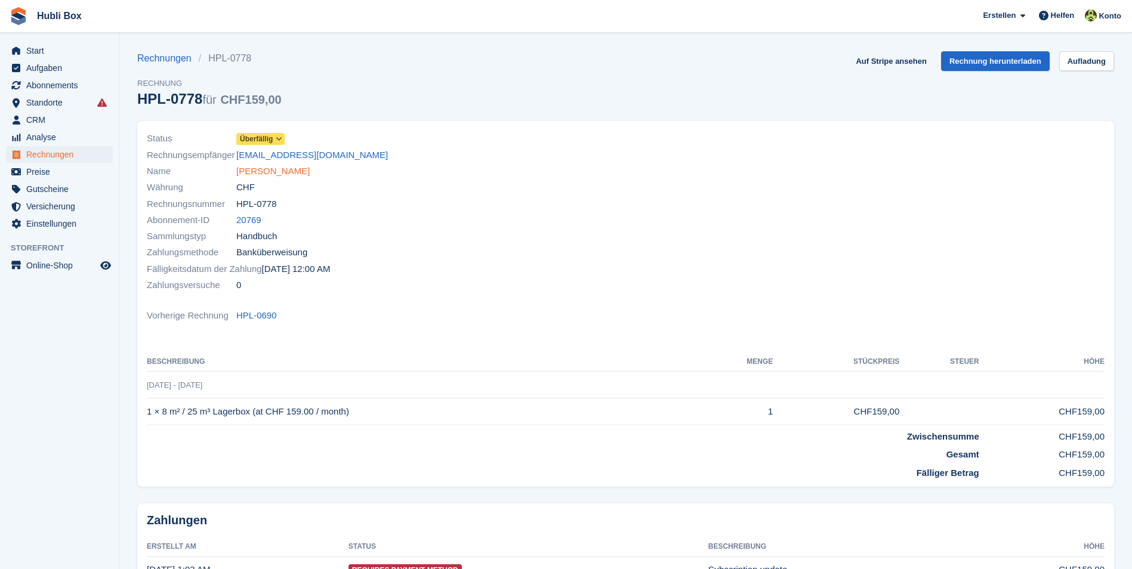
click at [243, 168] on link "[PERSON_NAME]" at bounding box center [272, 172] width 73 height 14
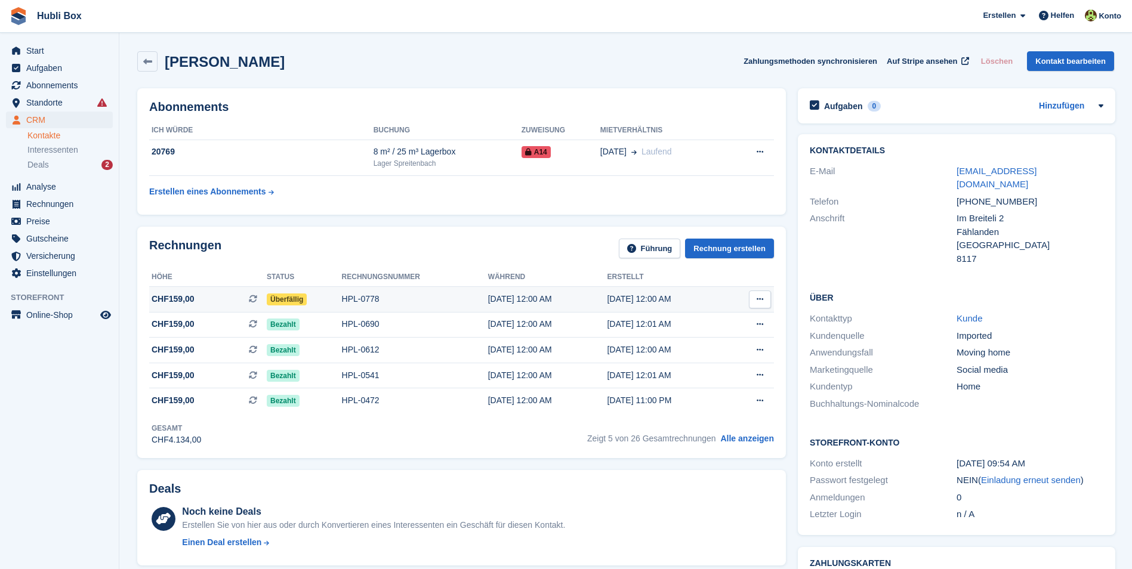
click at [378, 297] on div "HPL-0778" at bounding box center [415, 299] width 146 height 13
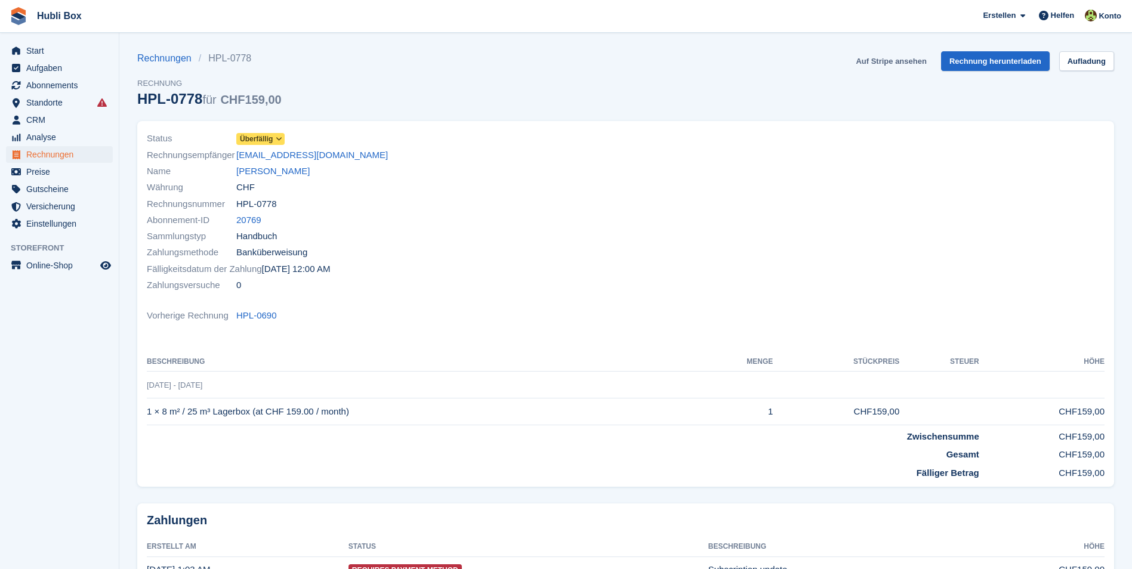
click at [907, 56] on link "Auf Stripe ansehen" at bounding box center [891, 61] width 80 height 20
click at [245, 176] on link "[PERSON_NAME]" at bounding box center [272, 172] width 73 height 14
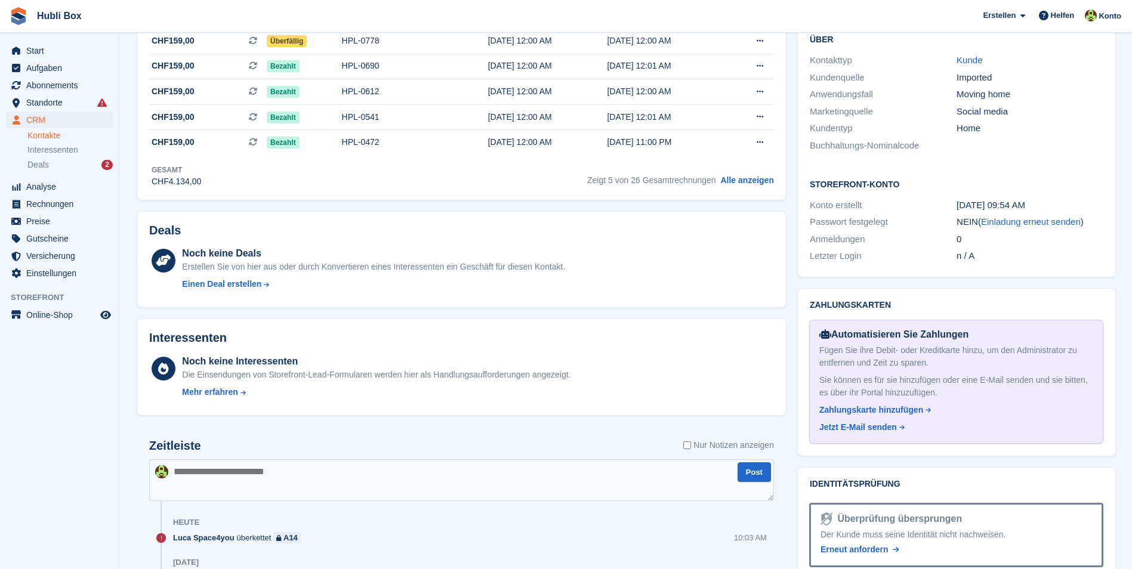
scroll to position [298, 0]
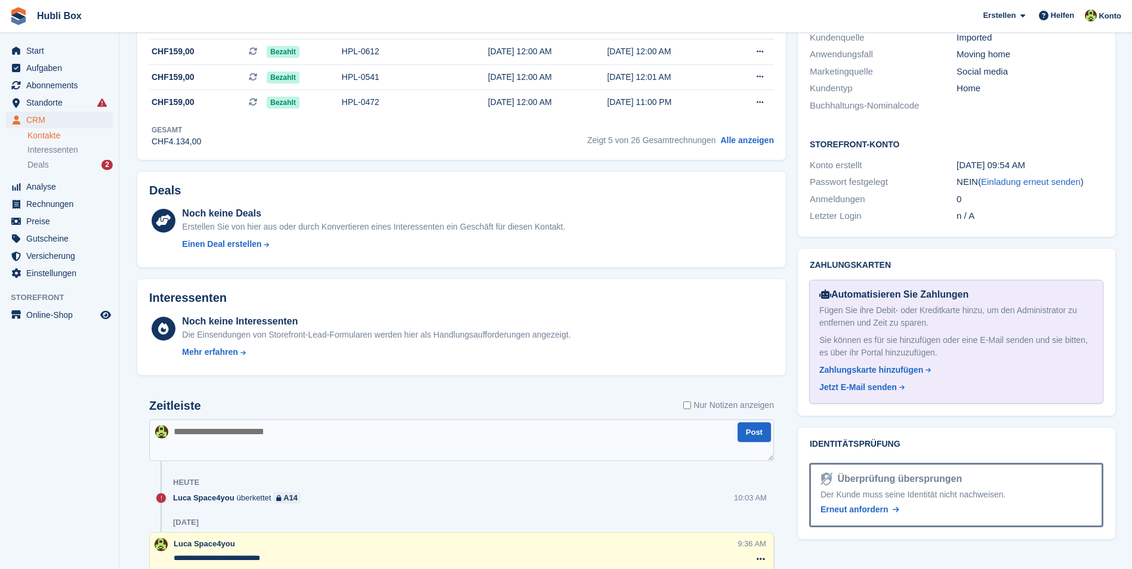
click at [230, 430] on textarea at bounding box center [461, 441] width 625 height 42
type textarea "**********"
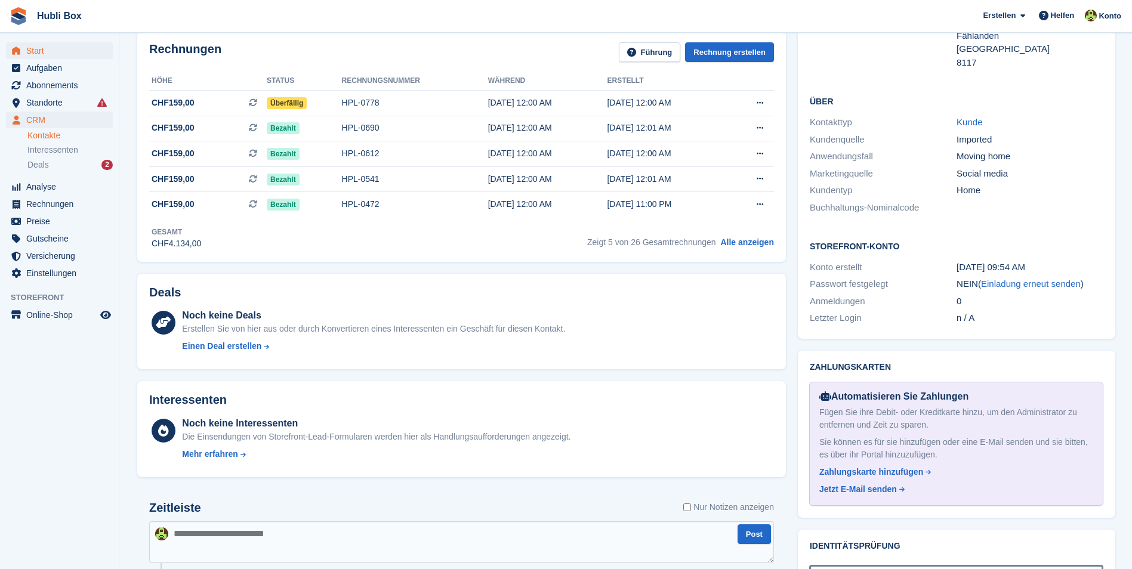
scroll to position [119, 0]
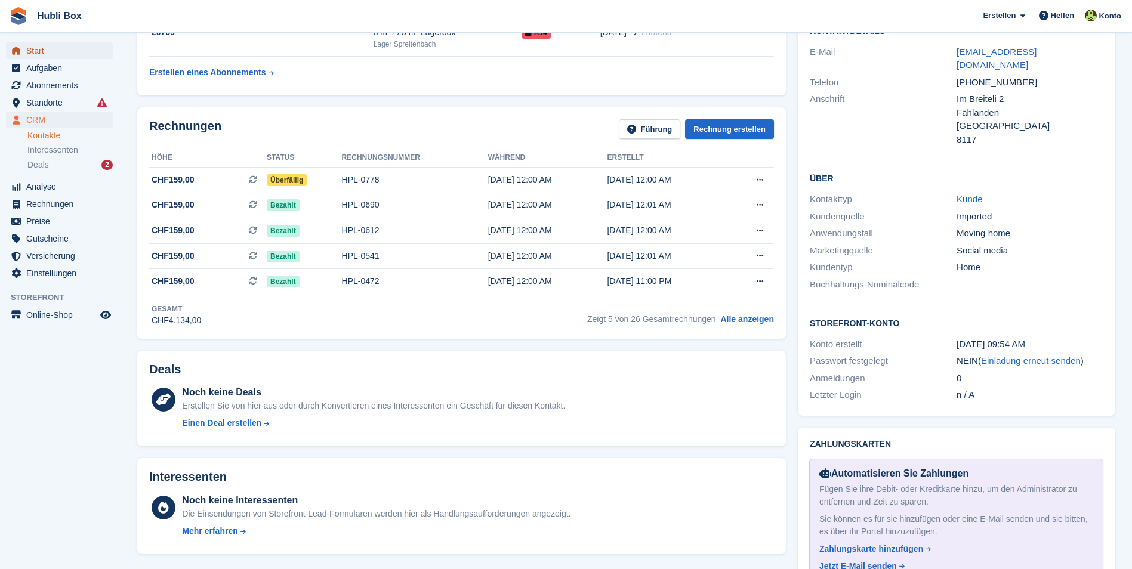
click at [54, 53] on span "Start" at bounding box center [62, 50] width 72 height 17
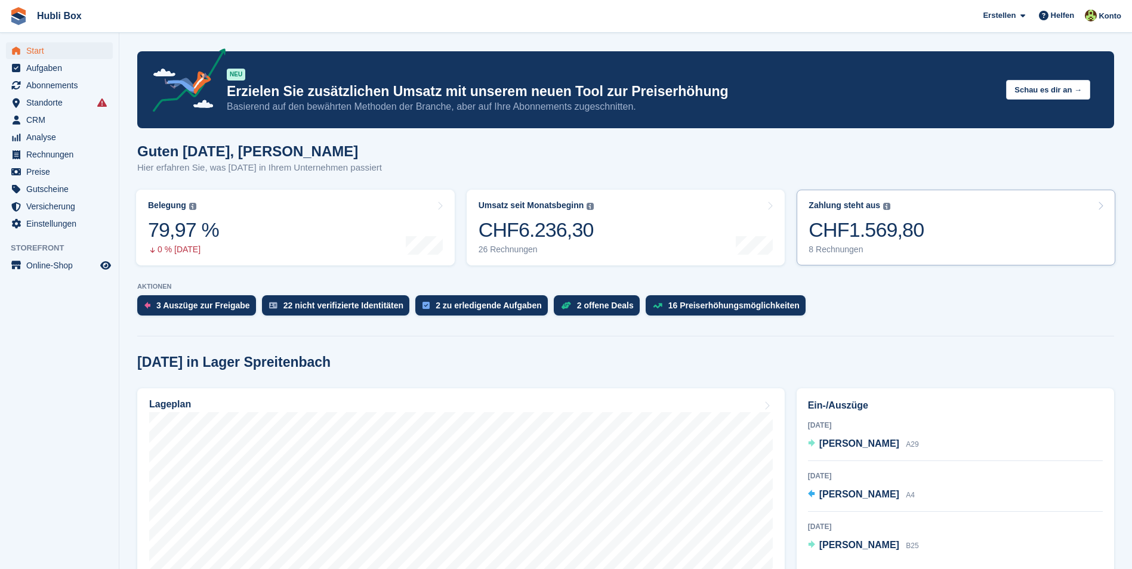
click at [916, 217] on link "Zahlung steht aus Der gesamte ausstehende Saldo aller offenen Rechnungen. CHF1.…" at bounding box center [956, 228] width 319 height 76
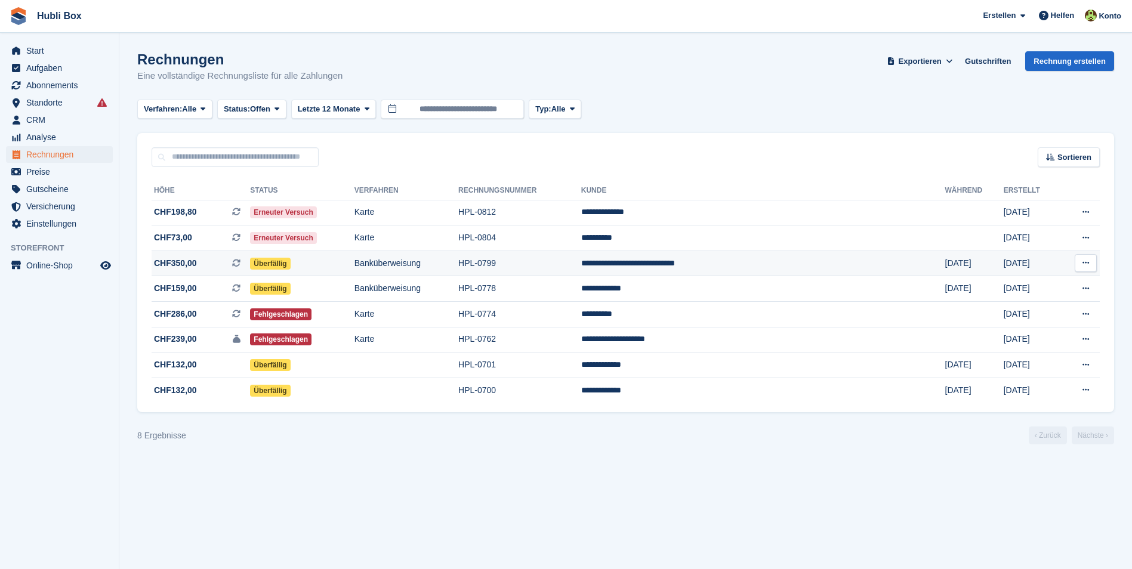
click at [731, 263] on td "**********" at bounding box center [763, 264] width 364 height 26
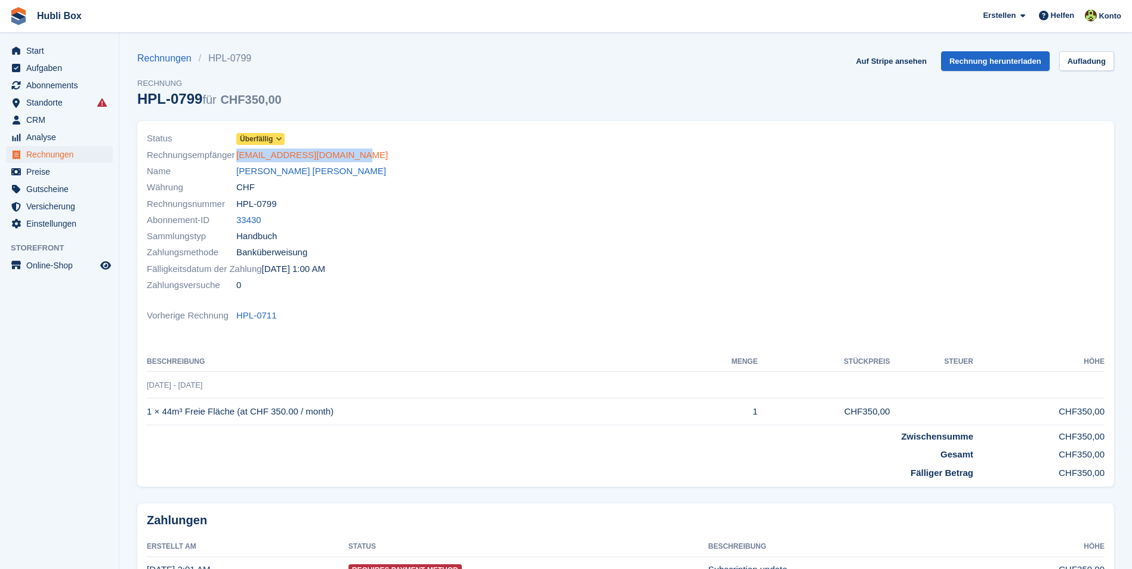
drag, startPoint x: 362, startPoint y: 156, endPoint x: 236, endPoint y: 155, distance: 125.4
click at [236, 155] on div "Rechnungsempfänger vinicioortiz13@icloud.com" at bounding box center [383, 155] width 472 height 16
copy link "vinicioortiz13@icloud.com"
click at [915, 57] on link "Auf Stripe ansehen" at bounding box center [891, 61] width 80 height 20
drag, startPoint x: 372, startPoint y: 176, endPoint x: 227, endPoint y: 177, distance: 145.1
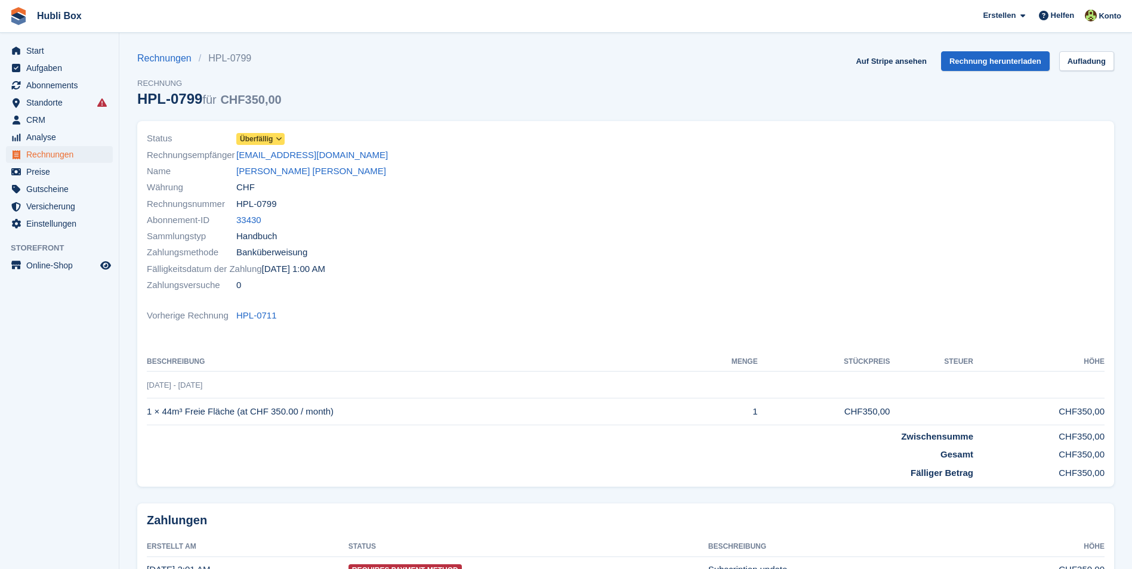
click at [227, 177] on div "Name Vinicio Martin Crisostomo Ortiz" at bounding box center [383, 172] width 472 height 16
copy div "[PERSON_NAME] [PERSON_NAME]"
click at [308, 172] on link "[PERSON_NAME] [PERSON_NAME]" at bounding box center [311, 172] width 150 height 14
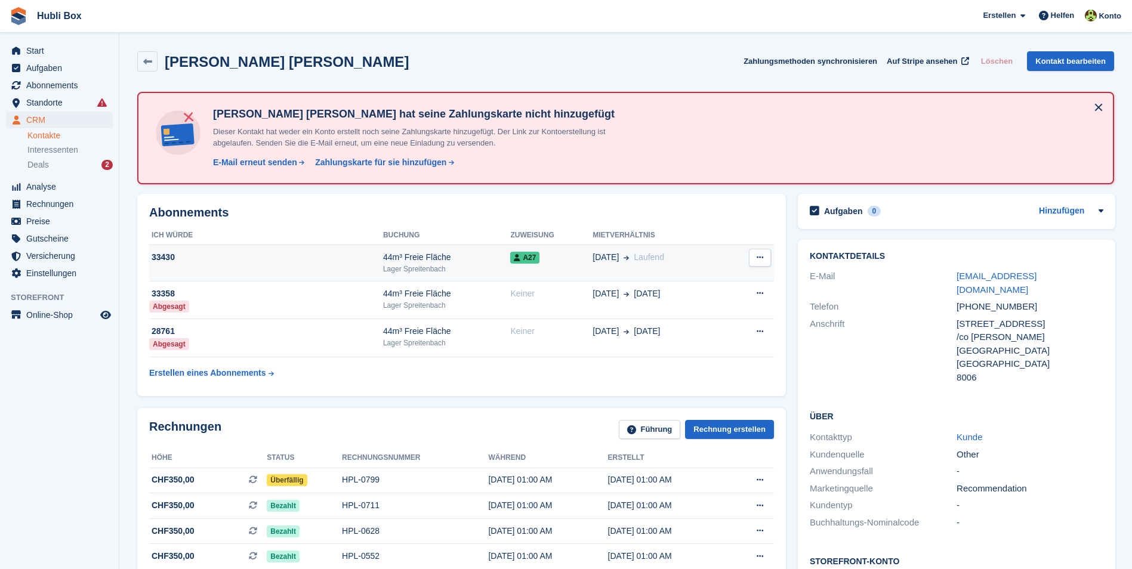
click at [727, 267] on td "Mietvertrag beenden" at bounding box center [750, 263] width 47 height 36
click at [755, 257] on button at bounding box center [760, 258] width 22 height 18
click at [704, 261] on div "03 Mar Laufend" at bounding box center [660, 257] width 134 height 13
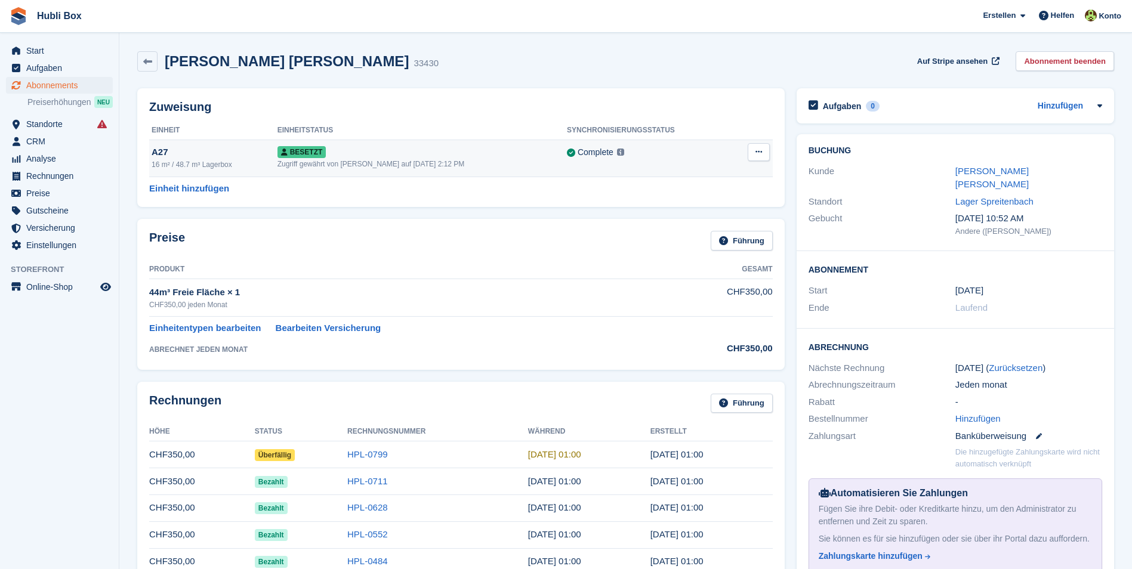
click at [758, 147] on button at bounding box center [759, 152] width 22 height 18
click at [725, 175] on p "Overlock" at bounding box center [713, 176] width 104 height 16
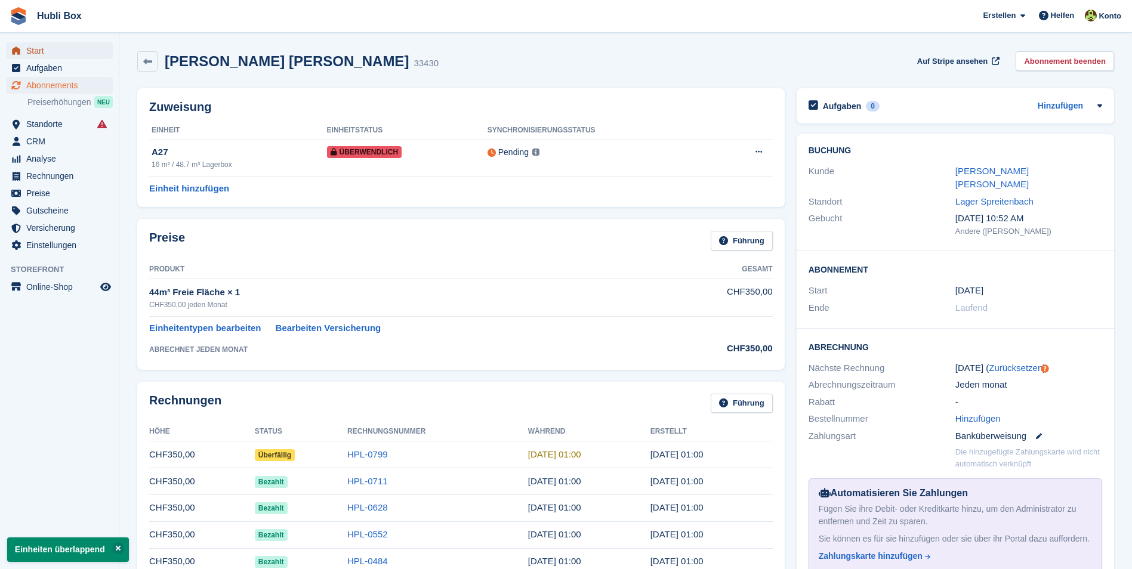
click at [47, 48] on span "Start" at bounding box center [62, 50] width 72 height 17
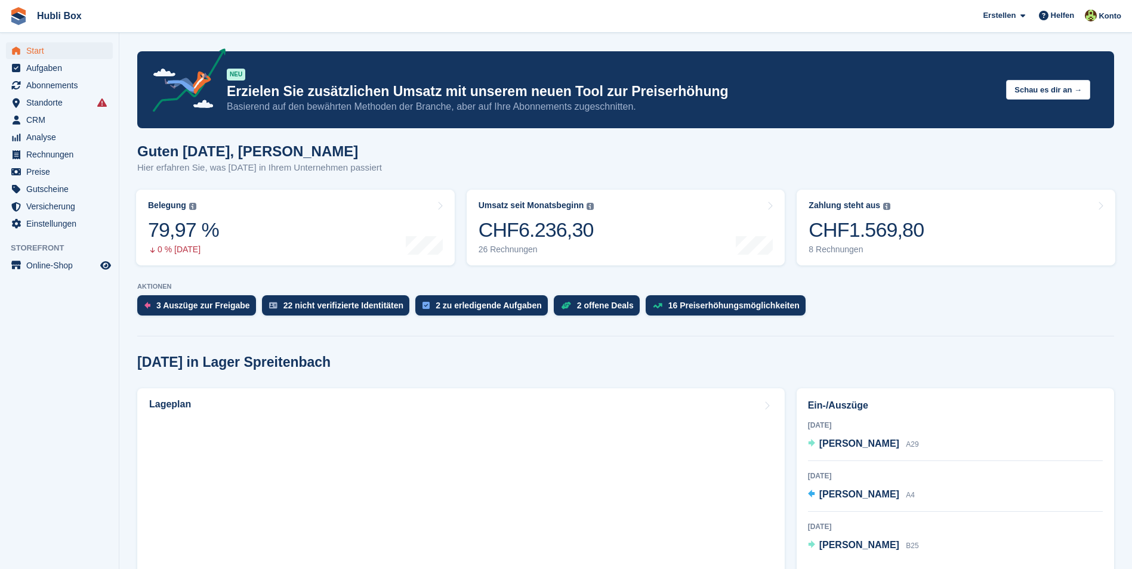
click at [932, 238] on link "Zahlung steht aus Der gesamte ausstehende Saldo aller offenen Rechnungen. CHF1.…" at bounding box center [956, 228] width 319 height 76
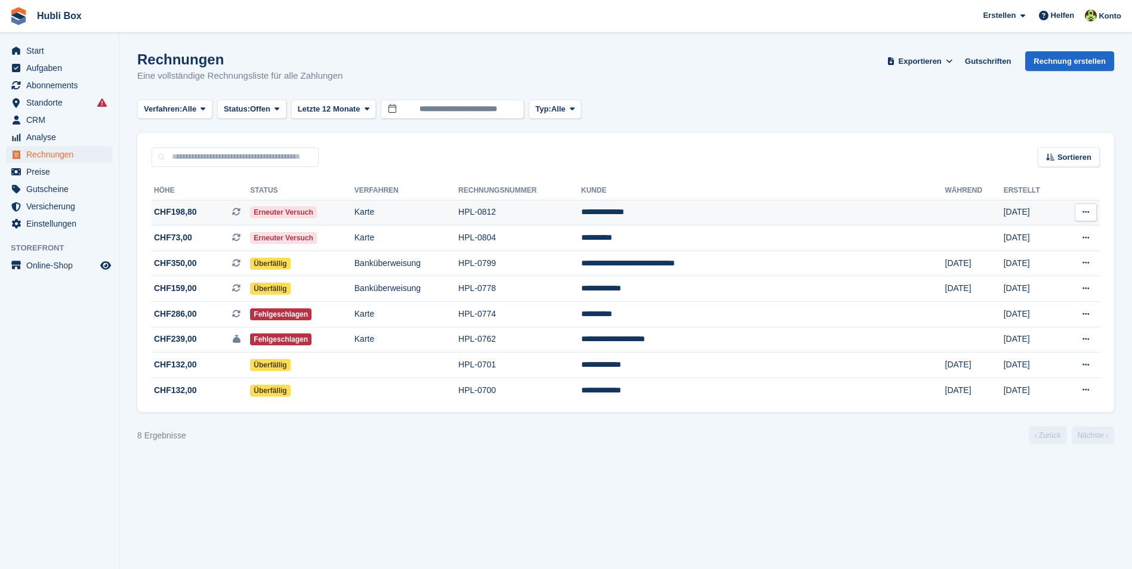
click at [354, 214] on td "Erneuter Versuch" at bounding box center [302, 213] width 104 height 26
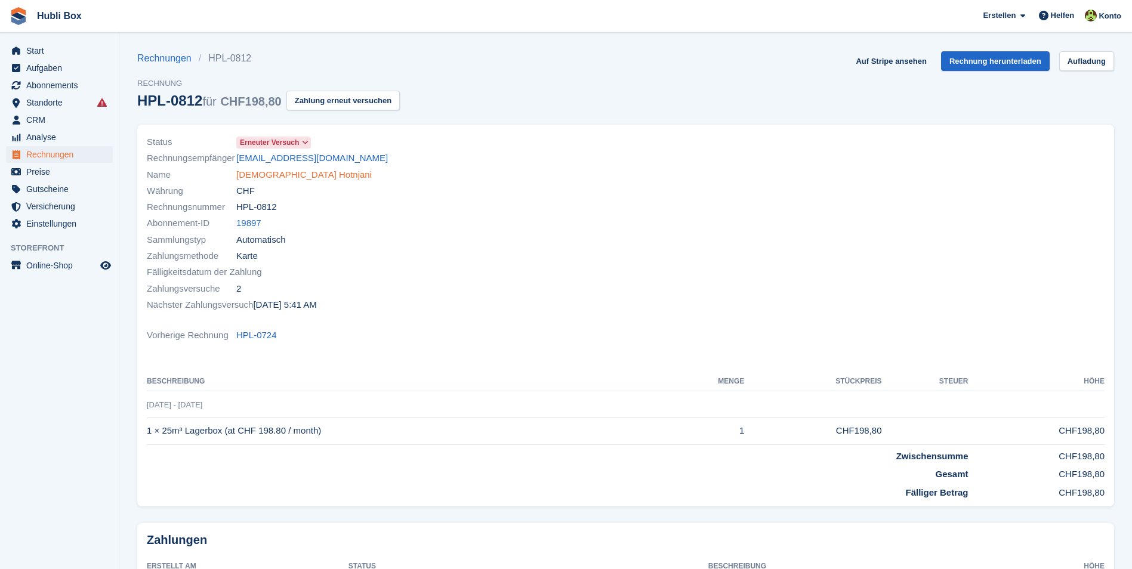
click at [265, 180] on link "Islam Hotnjani" at bounding box center [304, 175] width 136 height 14
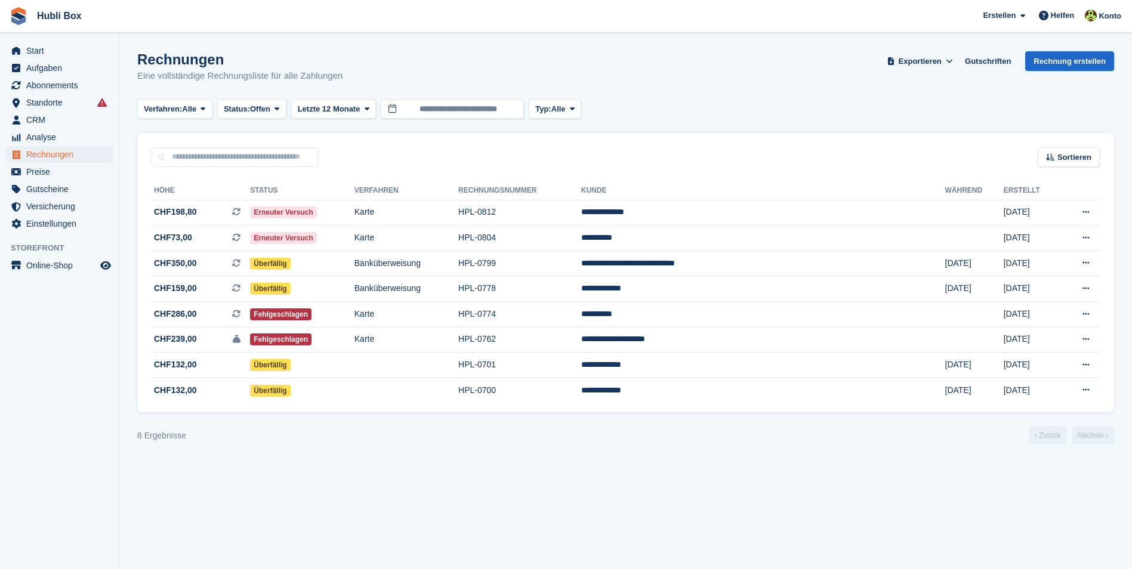
drag, startPoint x: 347, startPoint y: 75, endPoint x: 137, endPoint y: 48, distance: 211.2
click at [137, 48] on section "Rechnungen Eine vollständige Rechnungsliste für alle Zahlungen Exportieren Expo…" at bounding box center [625, 284] width 1013 height 569
click at [386, 87] on div "Rechnungen Eine vollständige Rechnungsliste für alle Zahlungen Exportieren Expo…" at bounding box center [625, 74] width 977 height 46
click at [354, 255] on td "Überfällig" at bounding box center [302, 264] width 104 height 26
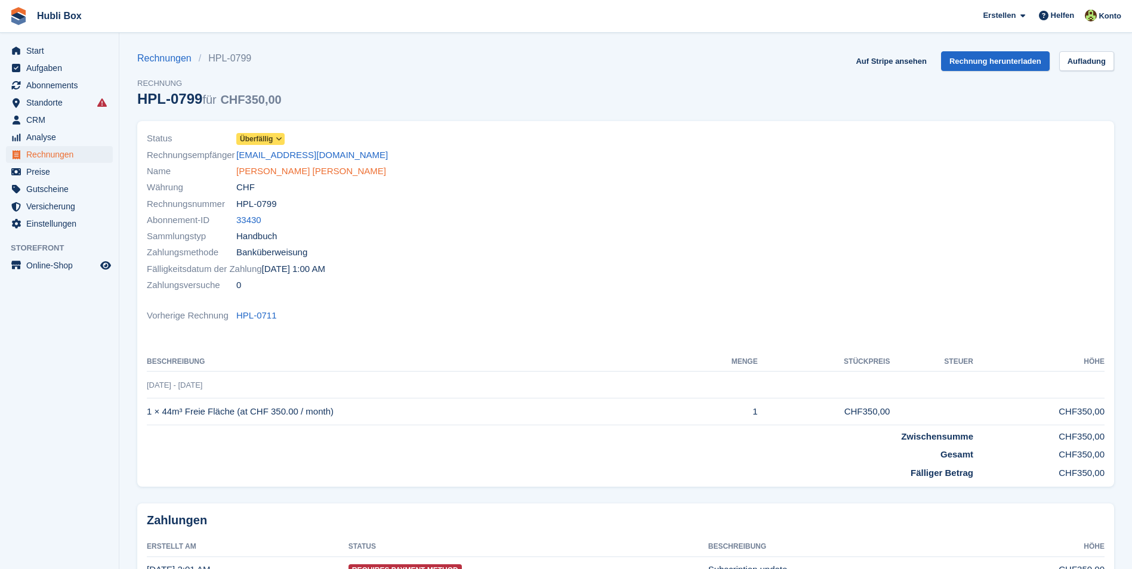
click at [313, 173] on link "[PERSON_NAME] [PERSON_NAME]" at bounding box center [311, 172] width 150 height 14
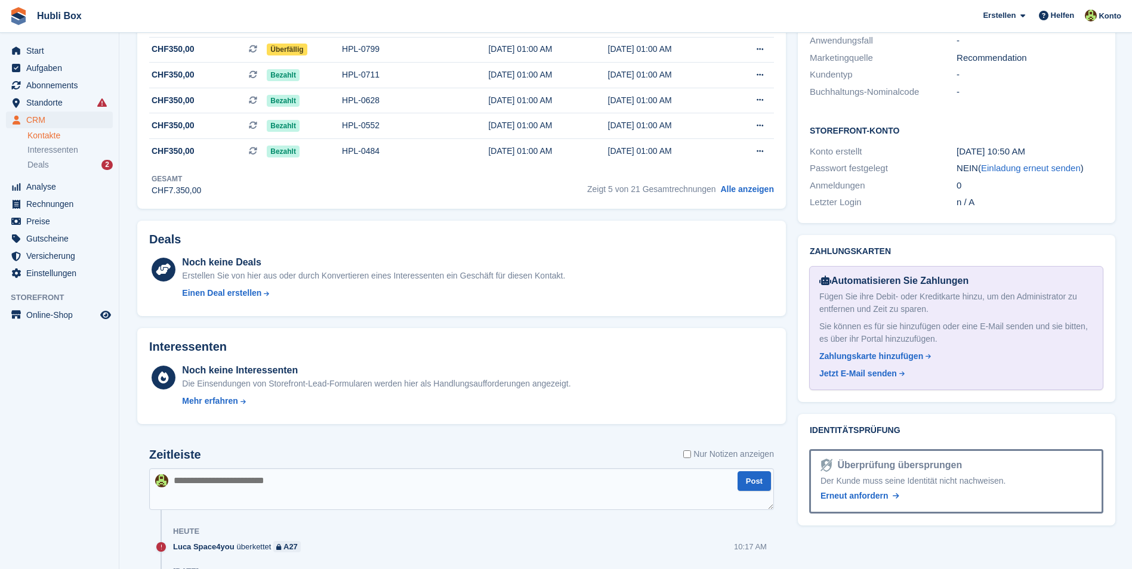
scroll to position [537, 0]
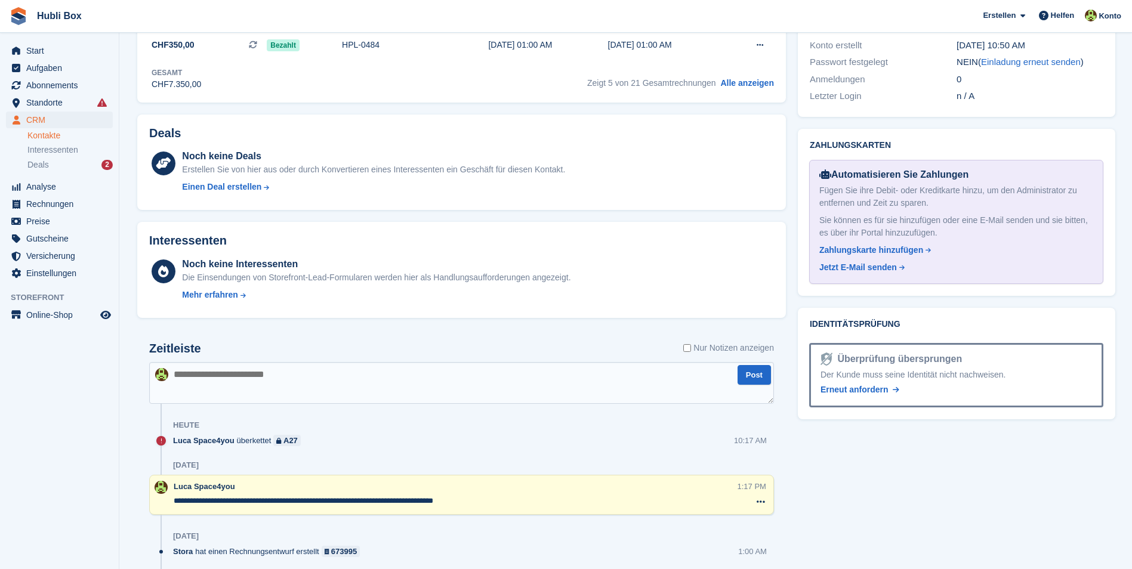
click at [257, 385] on textarea at bounding box center [461, 383] width 625 height 42
type textarea "**********"
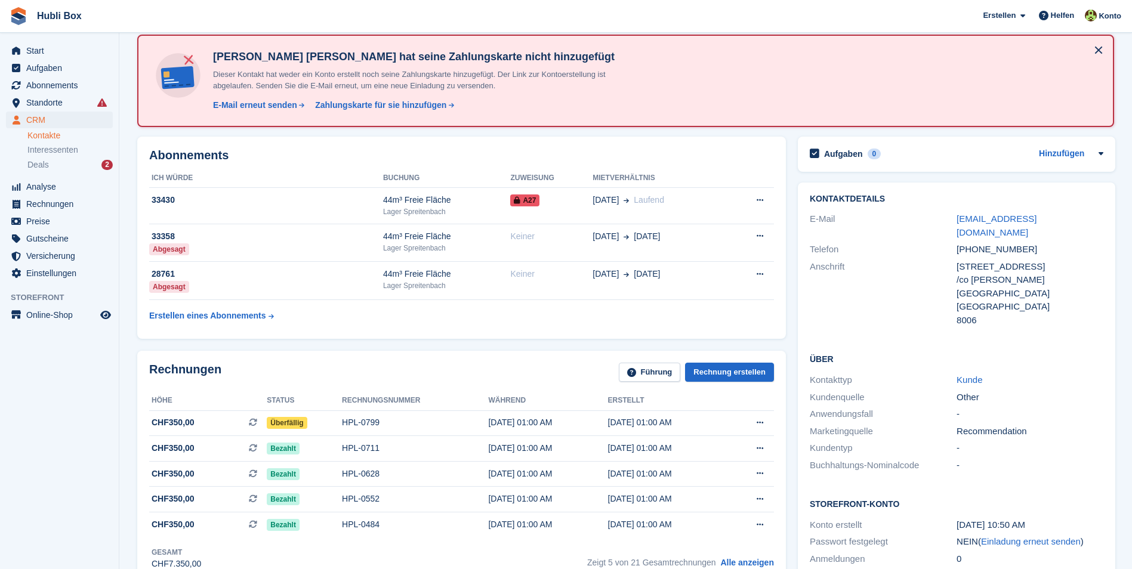
scroll to position [0, 0]
